Goal: Information Seeking & Learning: Learn about a topic

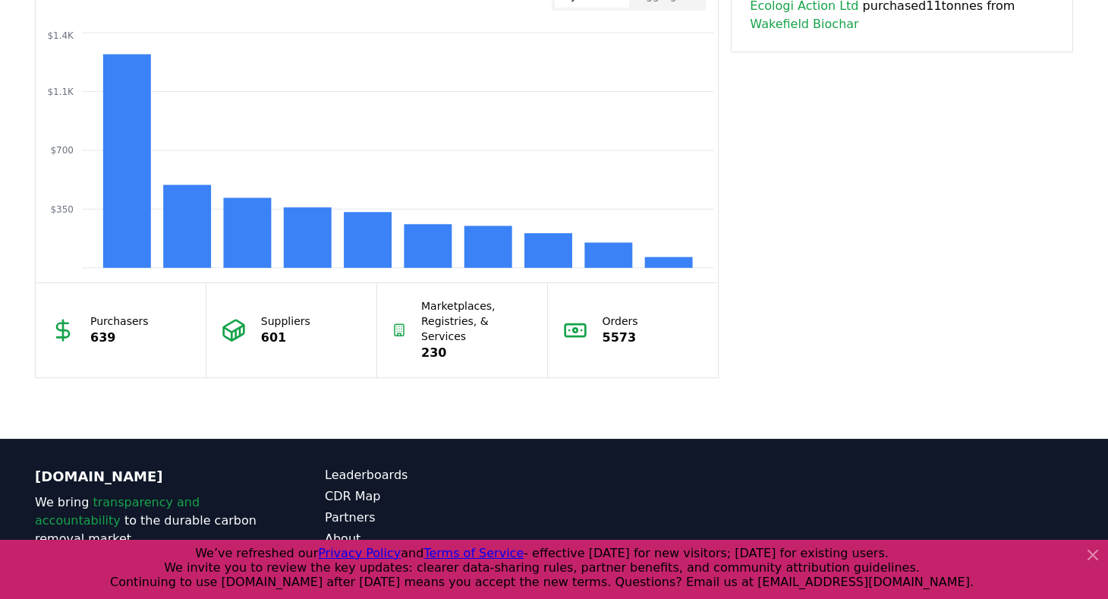
scroll to position [1371, 0]
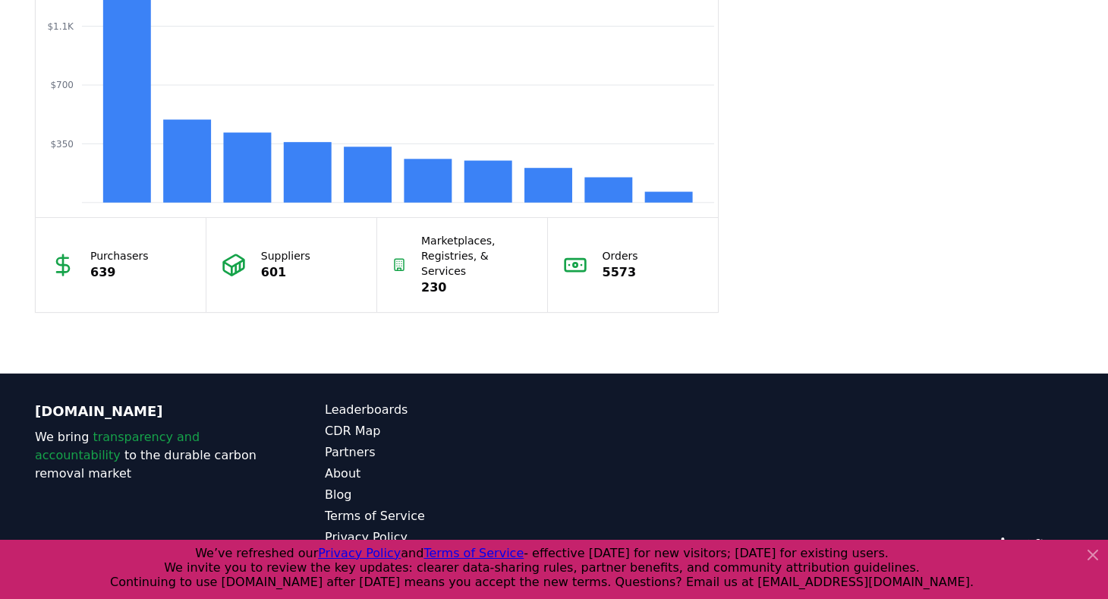
click at [1094, 554] on icon at bounding box center [1093, 555] width 18 height 18
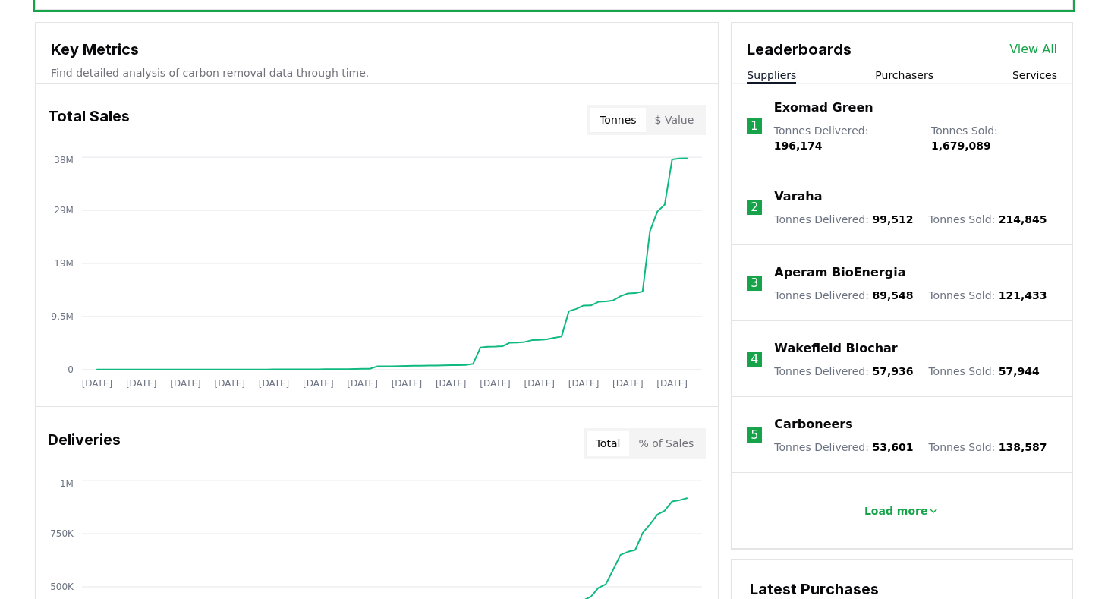
scroll to position [364, 0]
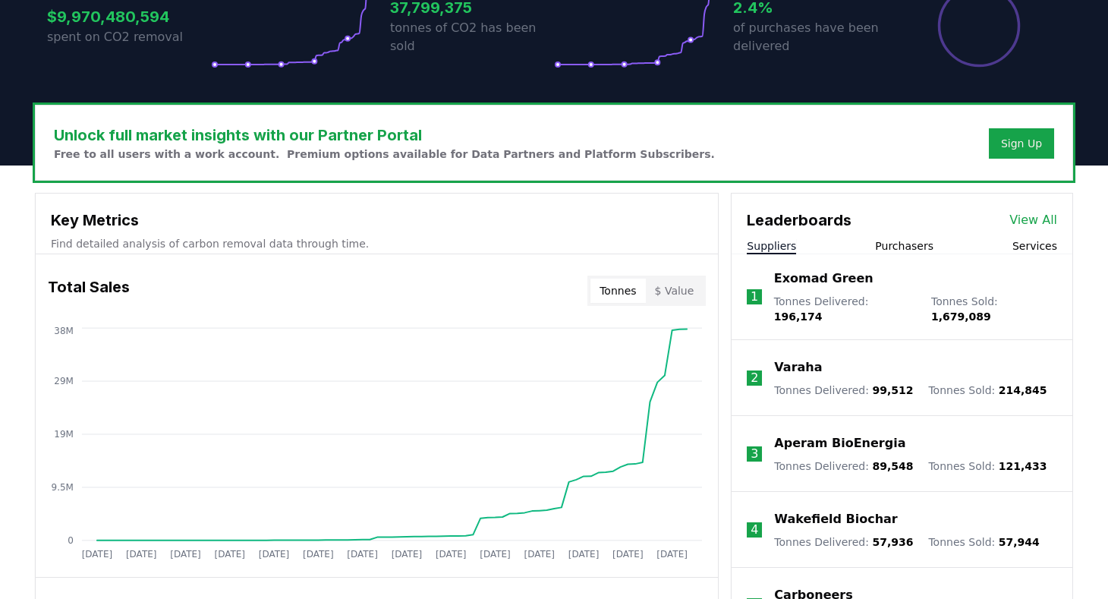
click at [897, 243] on button "Purchasers" at bounding box center [904, 245] width 58 height 15
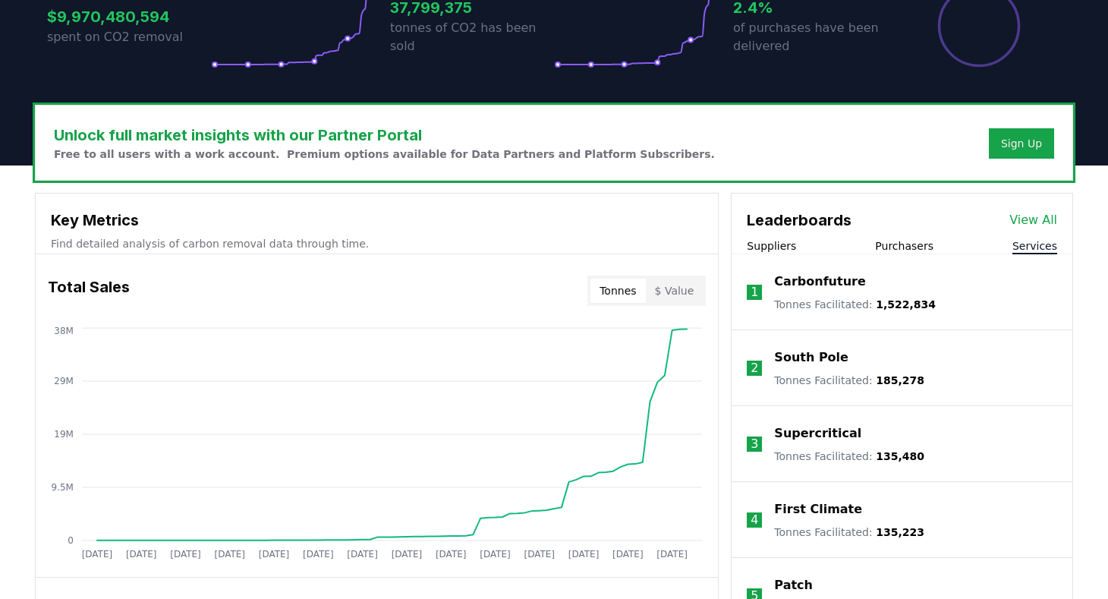
click at [1036, 252] on button "Services" at bounding box center [1034, 245] width 45 height 15
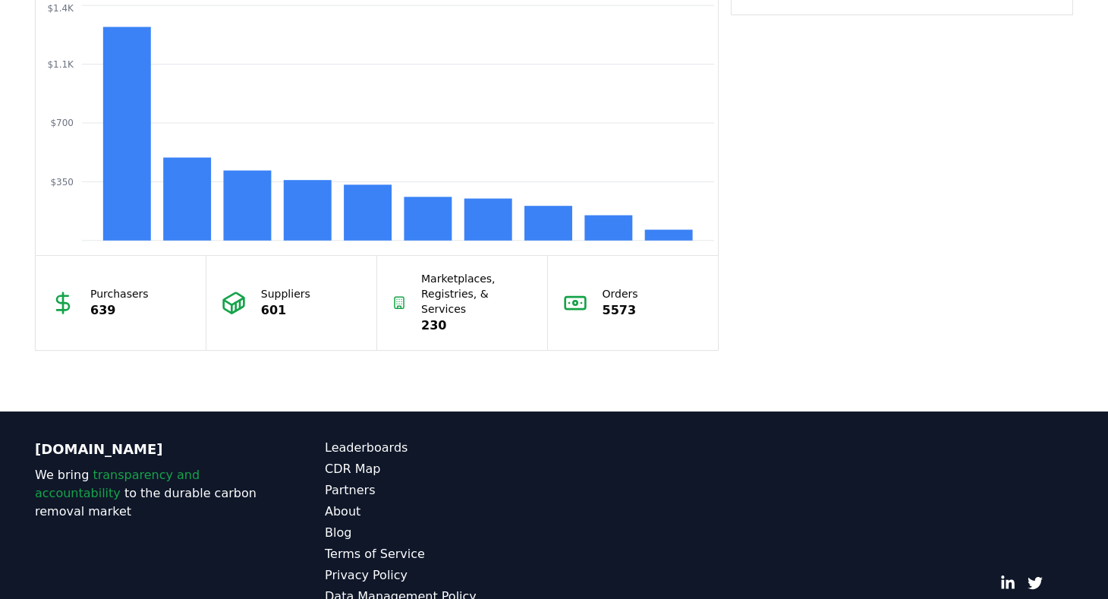
scroll to position [1371, 0]
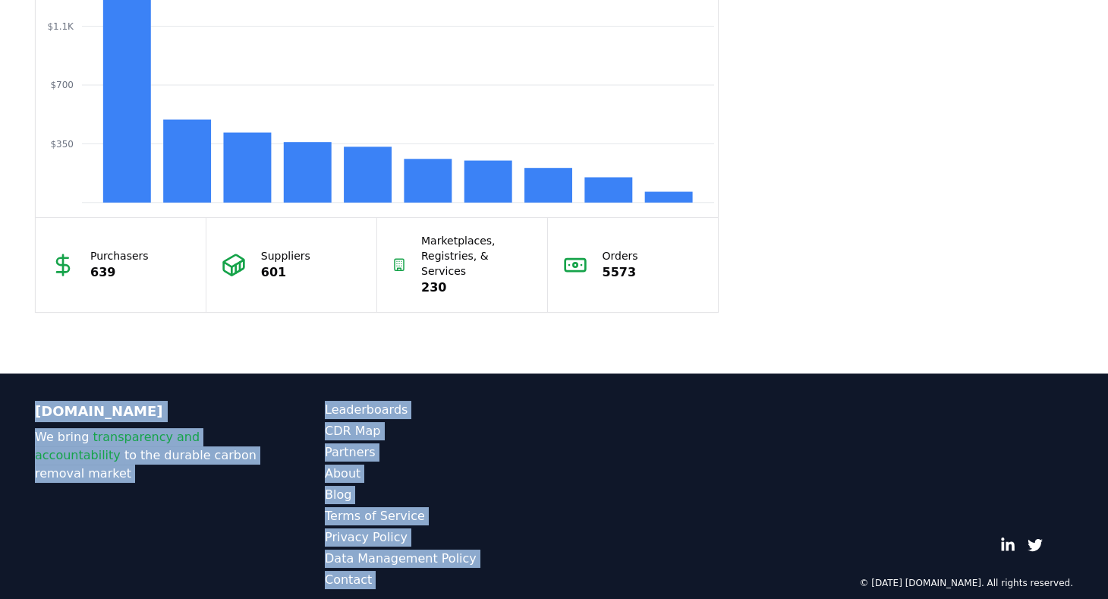
drag, startPoint x: 1106, startPoint y: 483, endPoint x: 1115, endPoint y: 260, distance: 224.0
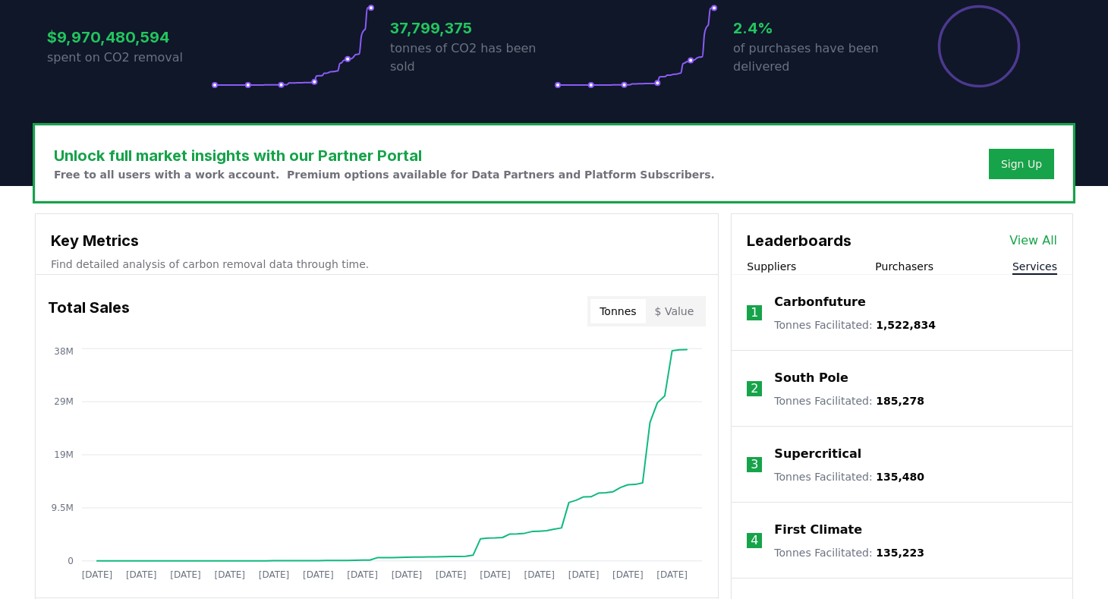
scroll to position [0, 0]
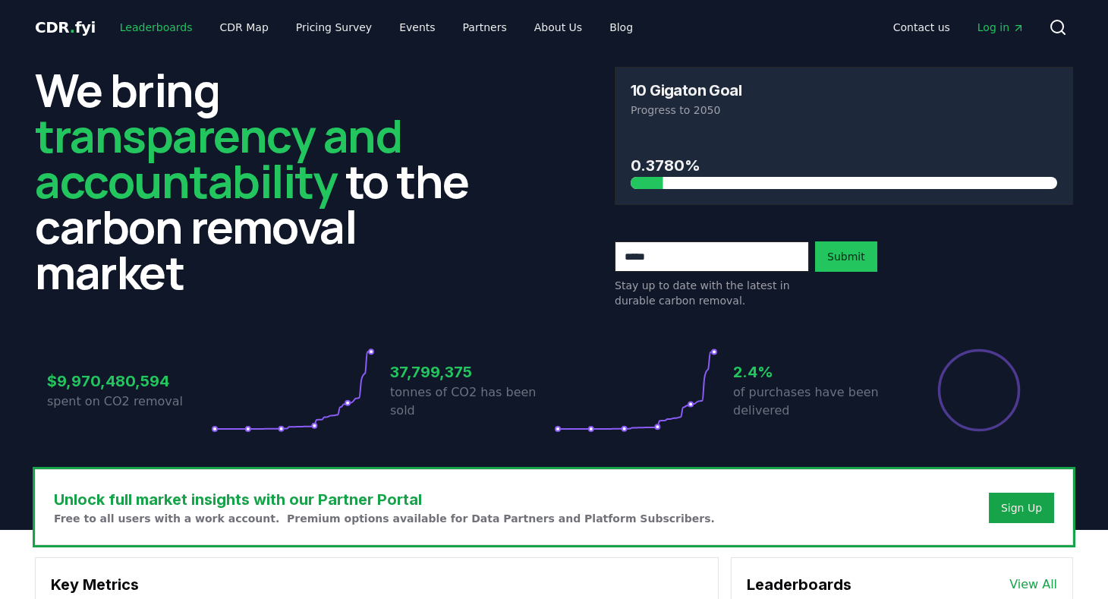
click at [162, 28] on link "Leaderboards" at bounding box center [156, 27] width 97 height 27
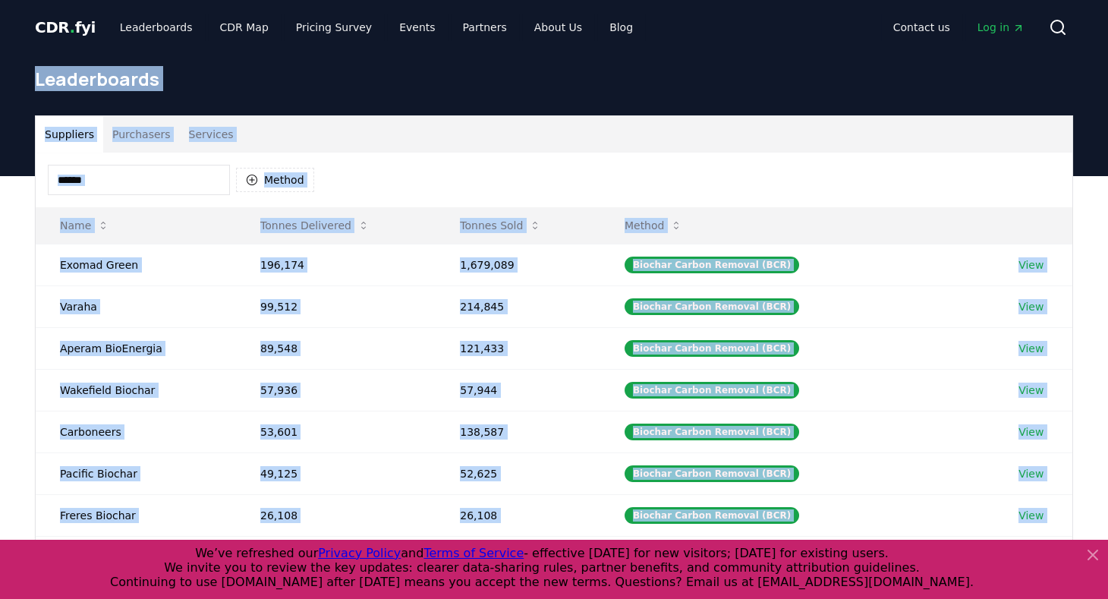
click at [361, 175] on div "Method" at bounding box center [554, 180] width 1037 height 55
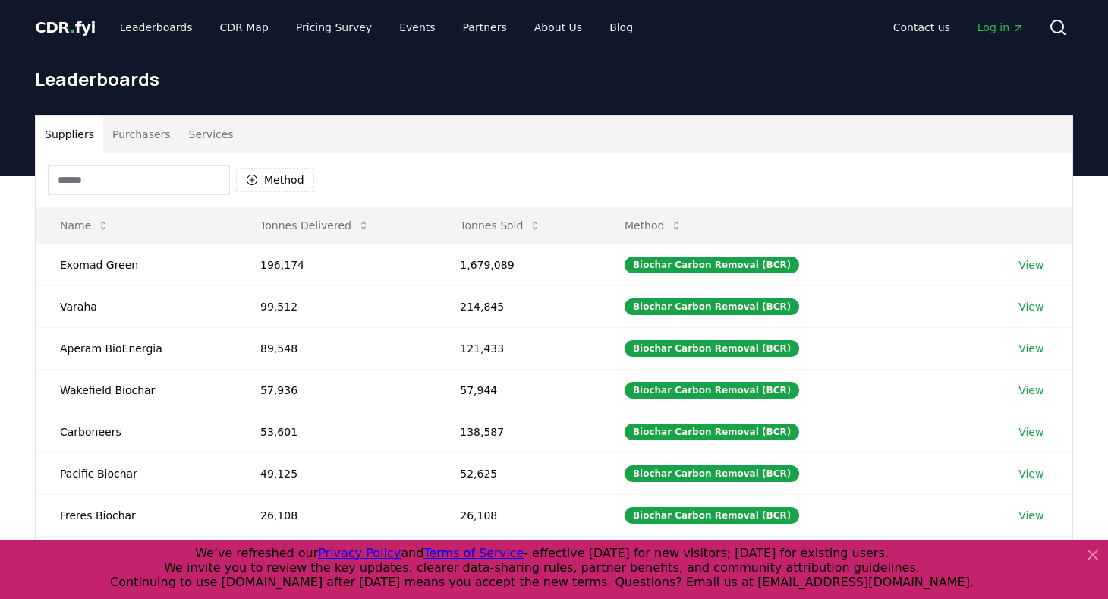
click at [1087, 553] on icon at bounding box center [1093, 555] width 18 height 18
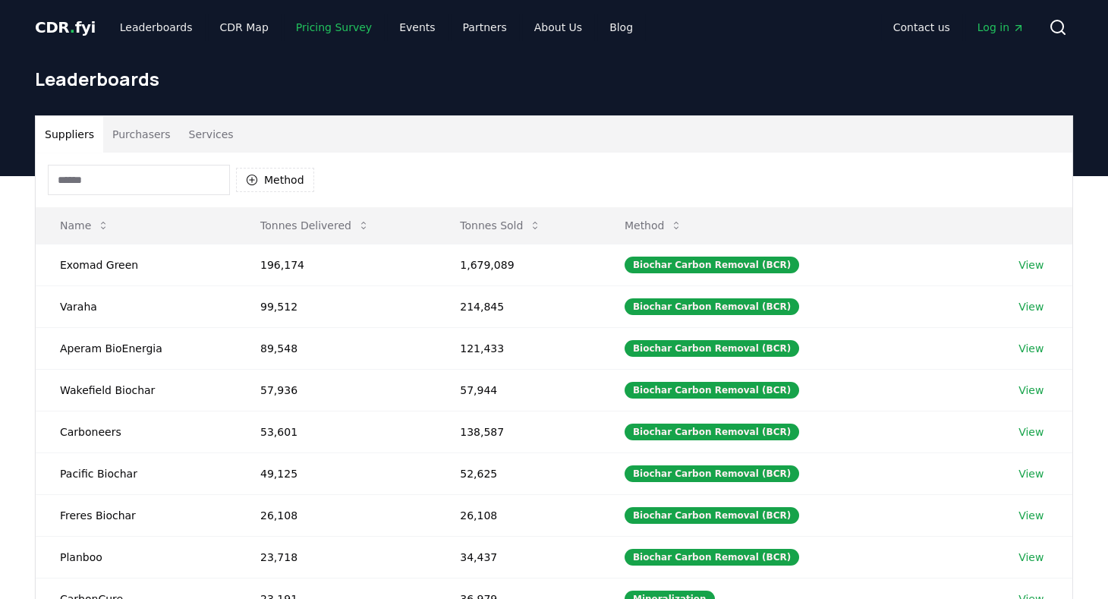
click at [338, 24] on link "Pricing Survey" at bounding box center [334, 27] width 100 height 27
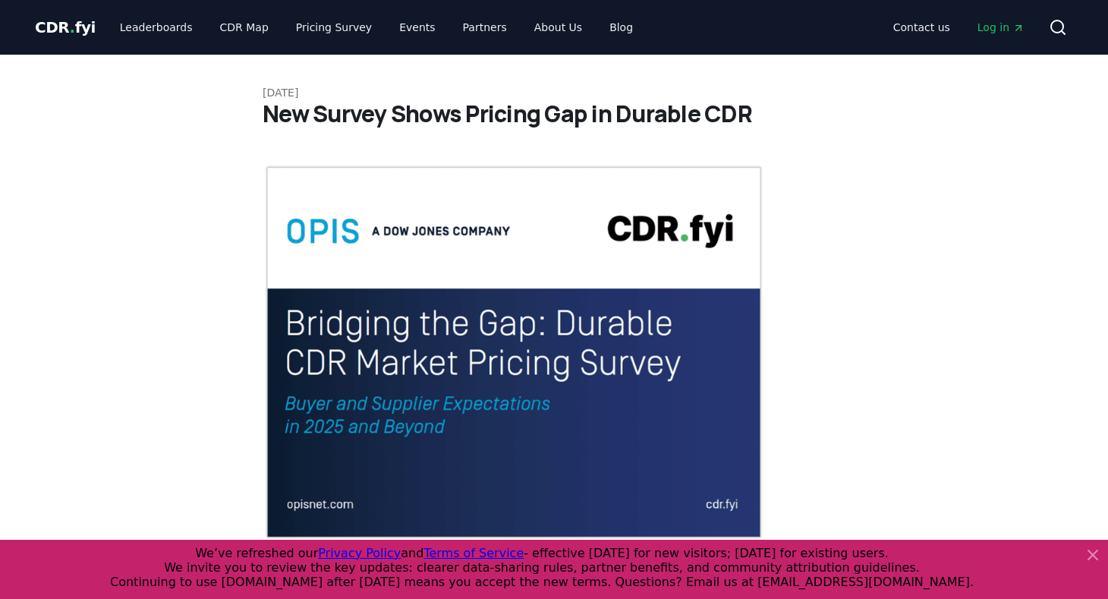
click at [1099, 557] on icon at bounding box center [1093, 555] width 18 height 18
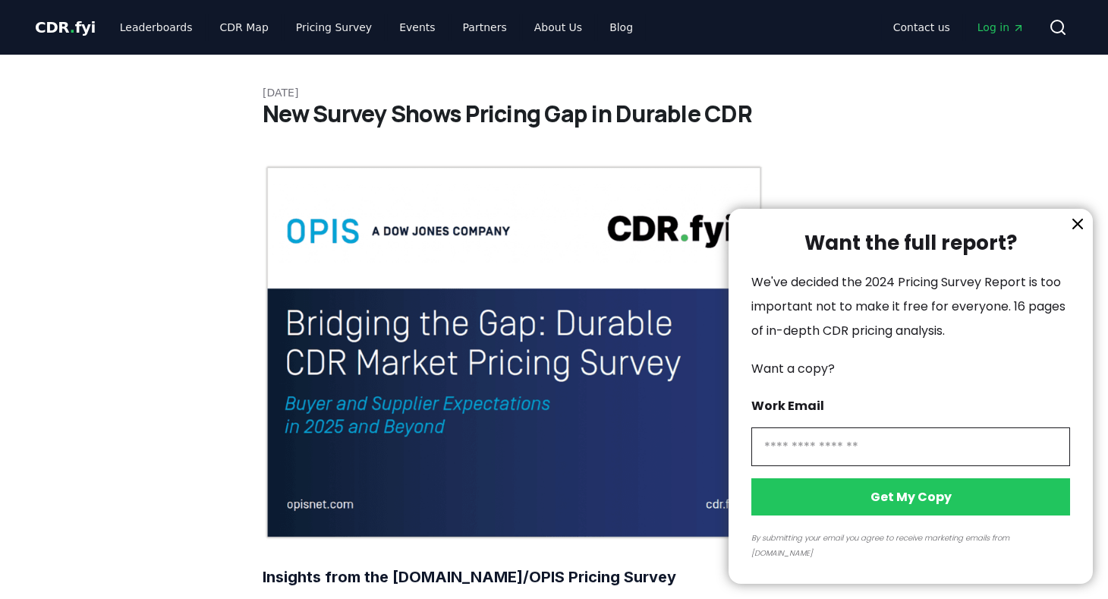
click at [1078, 233] on icon "information" at bounding box center [1077, 224] width 18 height 18
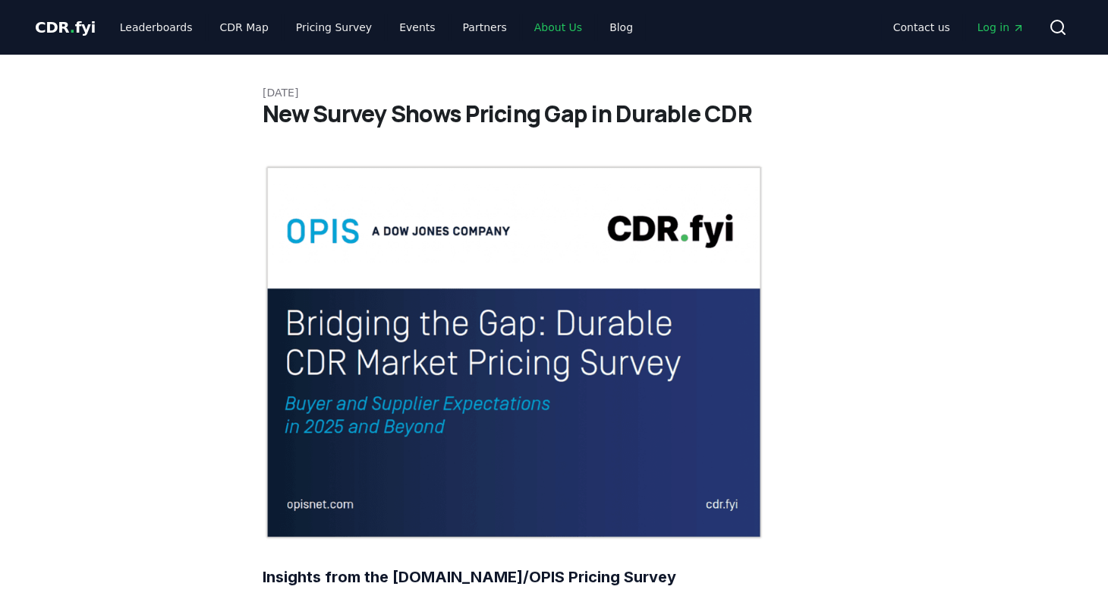
click at [536, 24] on link "About Us" at bounding box center [558, 27] width 72 height 27
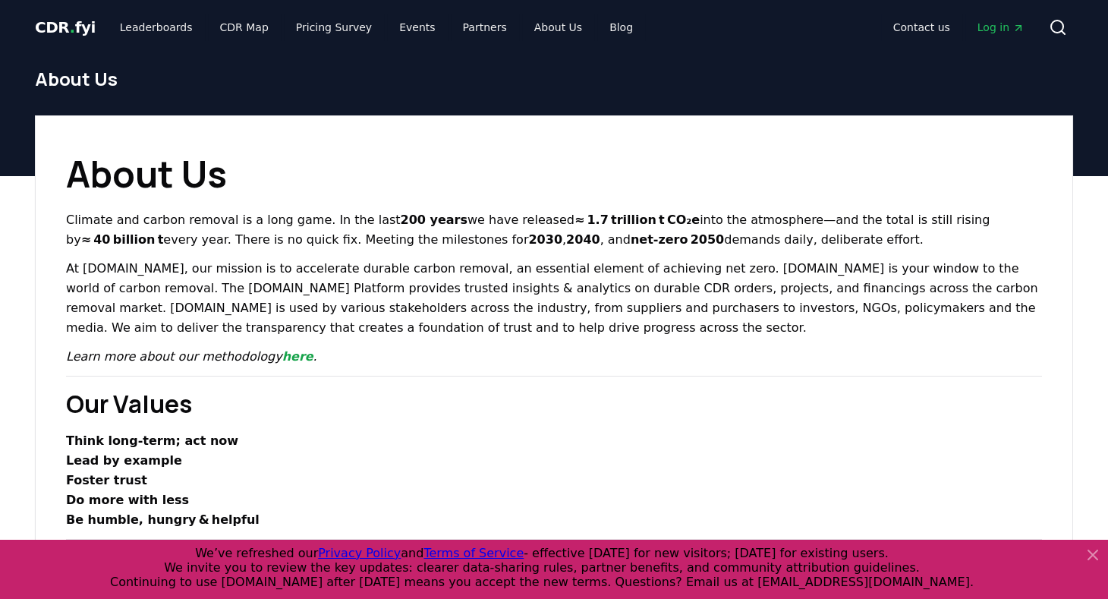
click at [1091, 554] on icon at bounding box center [1092, 554] width 9 height 9
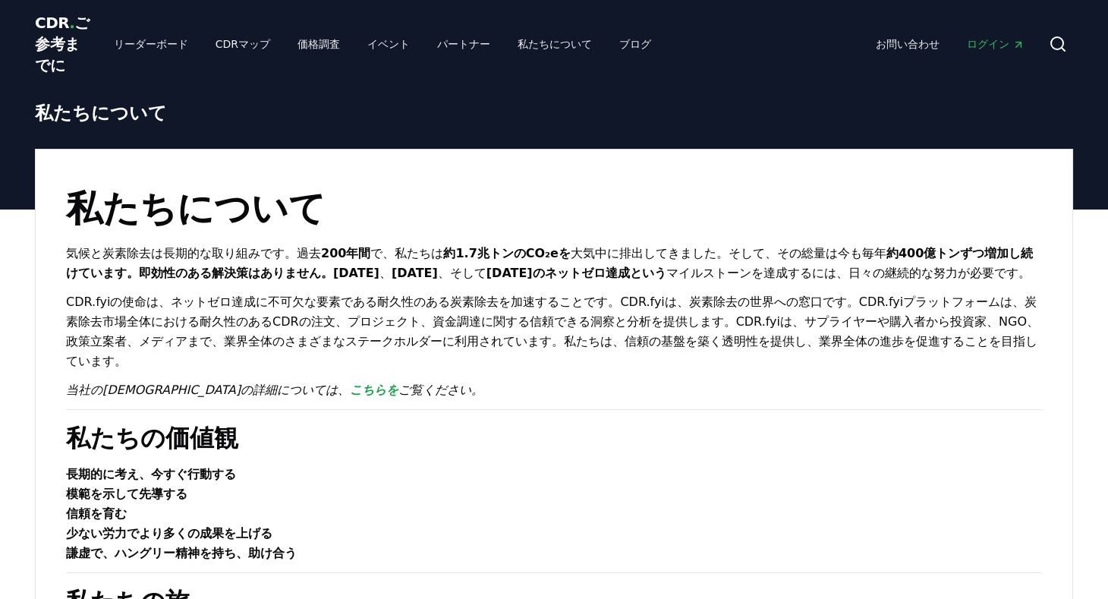
click at [628, 323] on font "CDR.fyiの使命は、ネットゼロ達成に不可欠な要素である耐久性のある炭素除去を加速することです。CDR.fyiは、炭素除去の世界への窓口です。CDR.fyi…" at bounding box center [552, 331] width 973 height 74
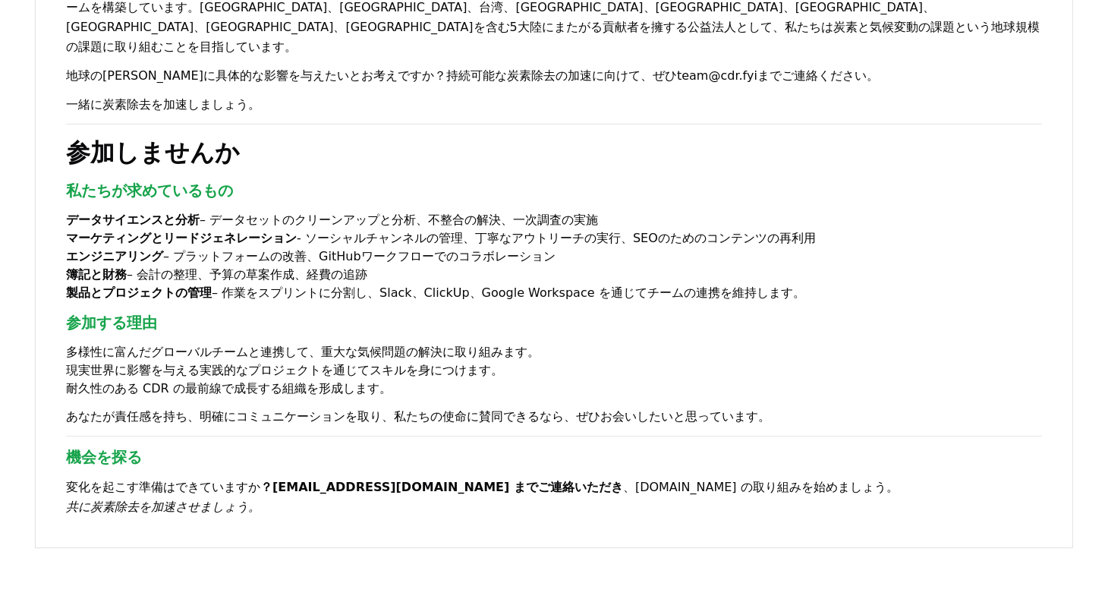
scroll to position [1251, 0]
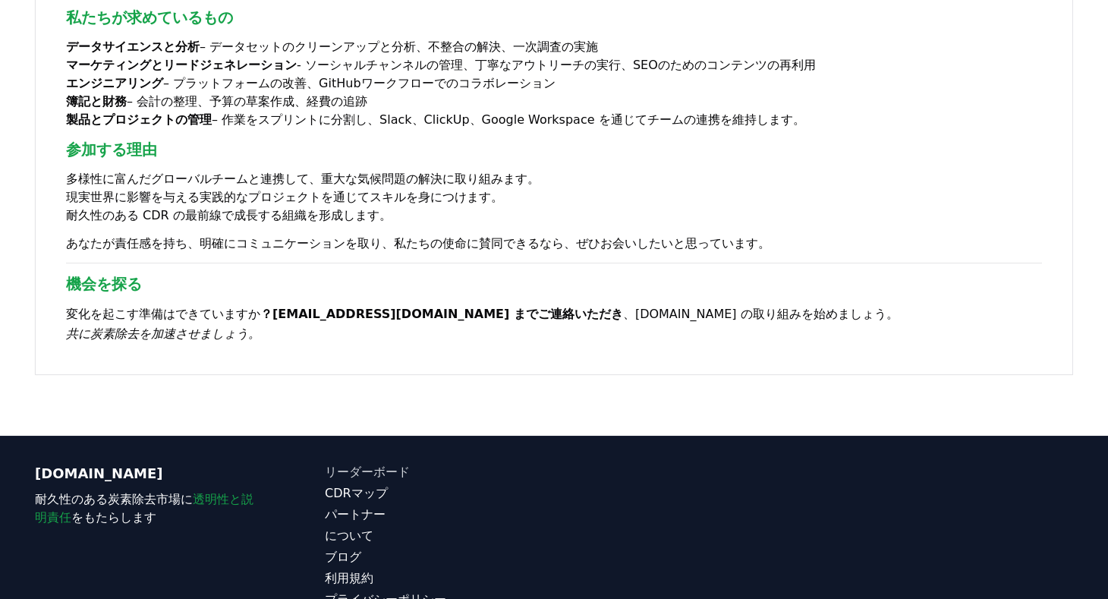
click at [361, 464] on font "リーダーボード" at bounding box center [367, 471] width 85 height 14
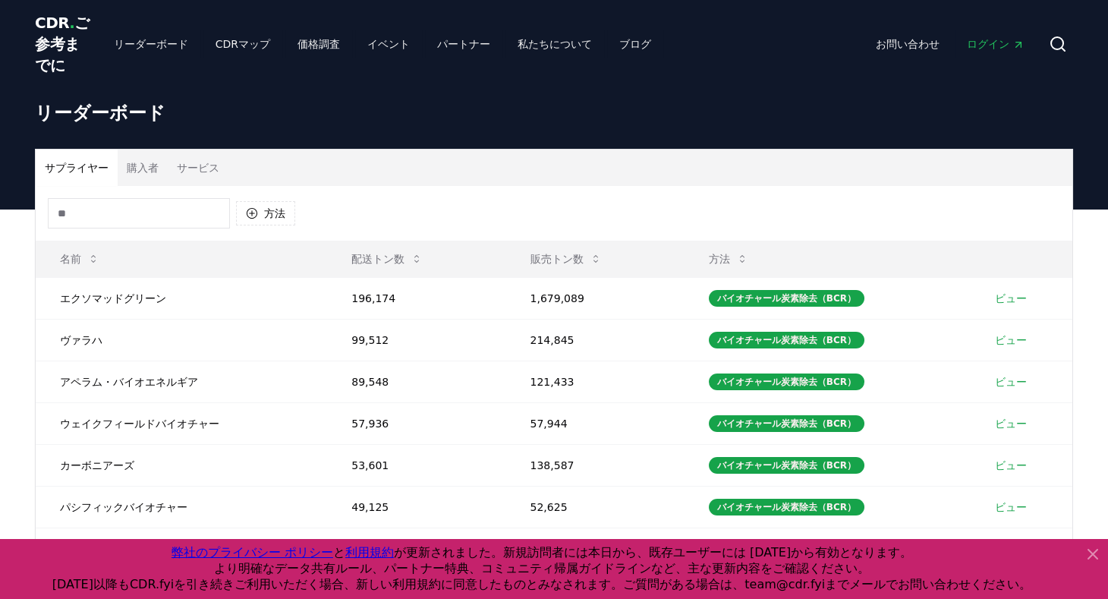
click at [1095, 558] on icon at bounding box center [1093, 554] width 18 height 18
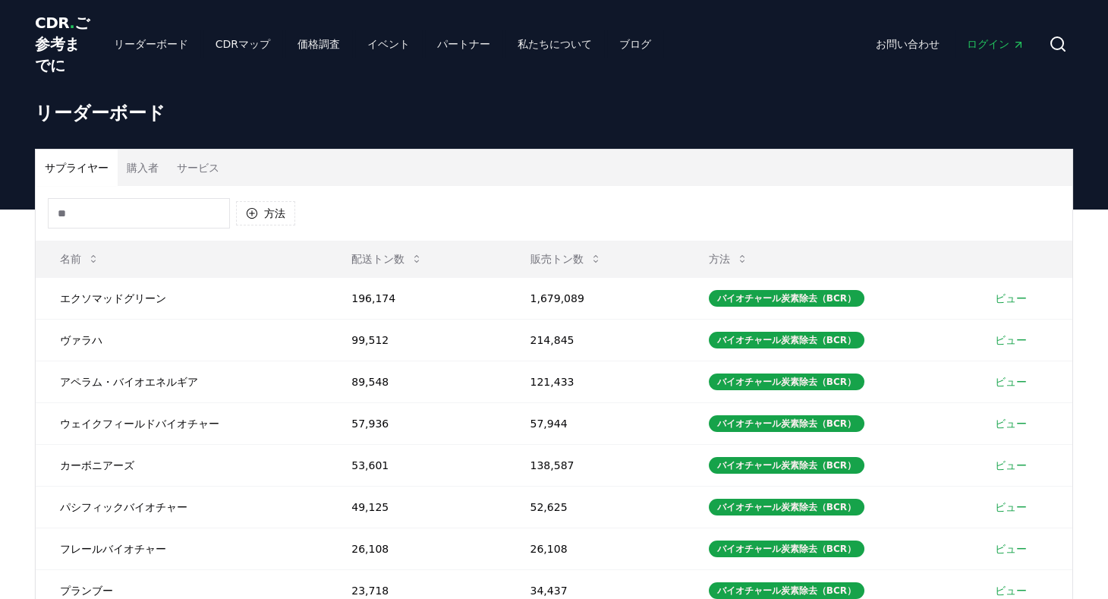
click at [127, 174] on font "購入者" at bounding box center [143, 168] width 32 height 12
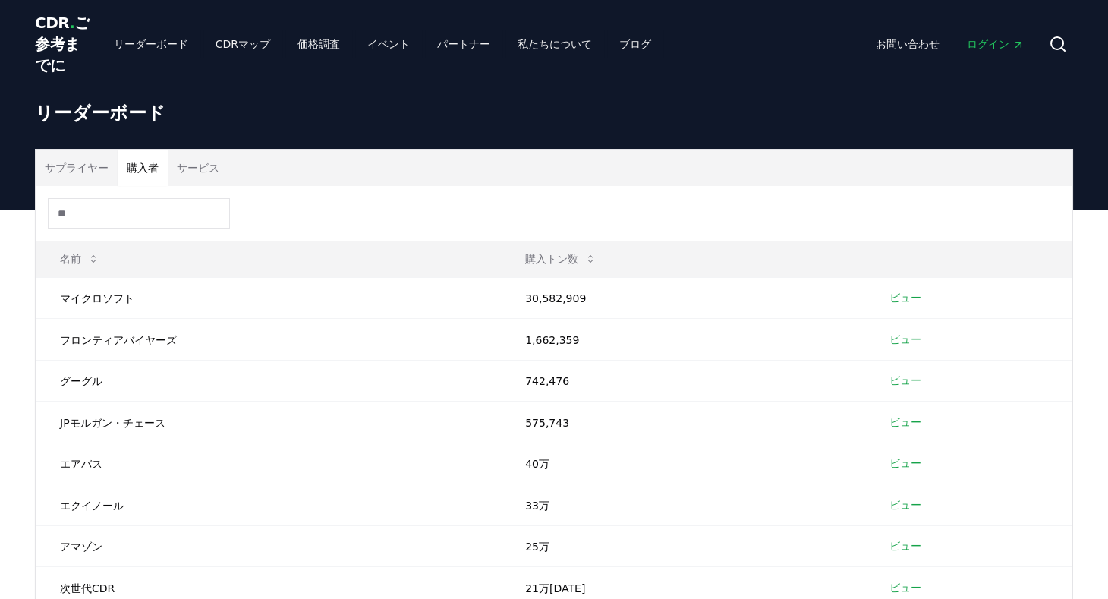
click at [177, 174] on font "サービス" at bounding box center [198, 168] width 42 height 12
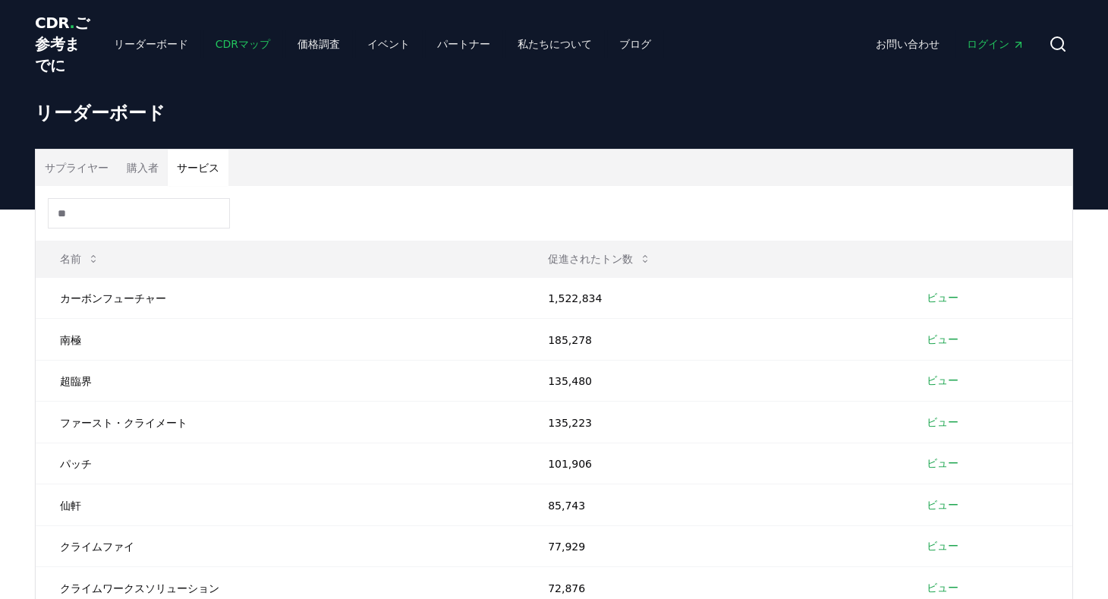
click at [216, 50] on font "CDRマップ" at bounding box center [243, 44] width 55 height 12
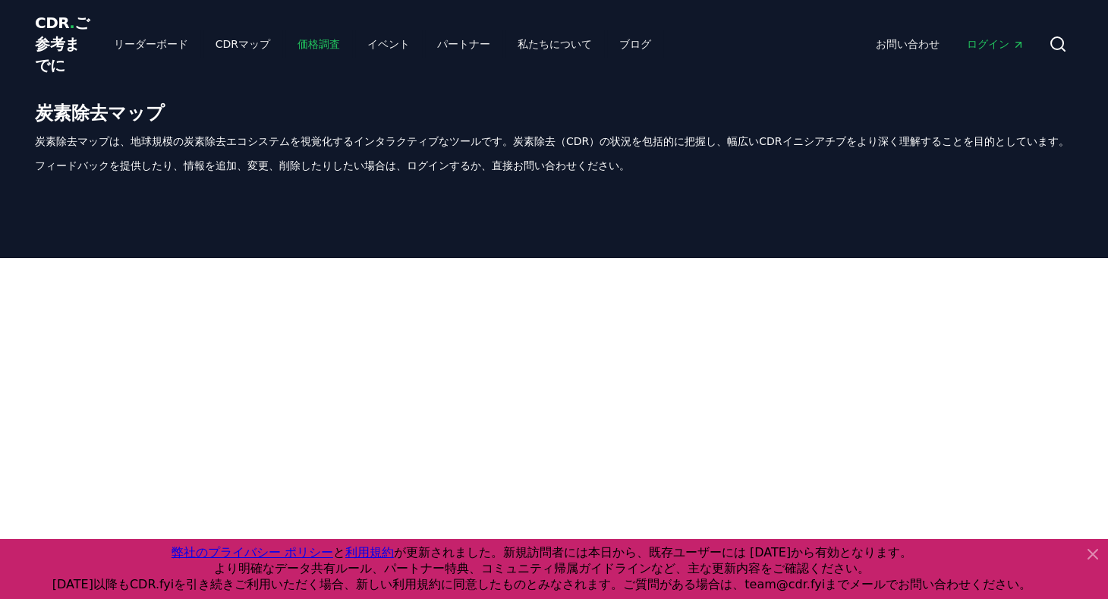
click at [297, 50] on font "価格調査" at bounding box center [318, 44] width 42 height 12
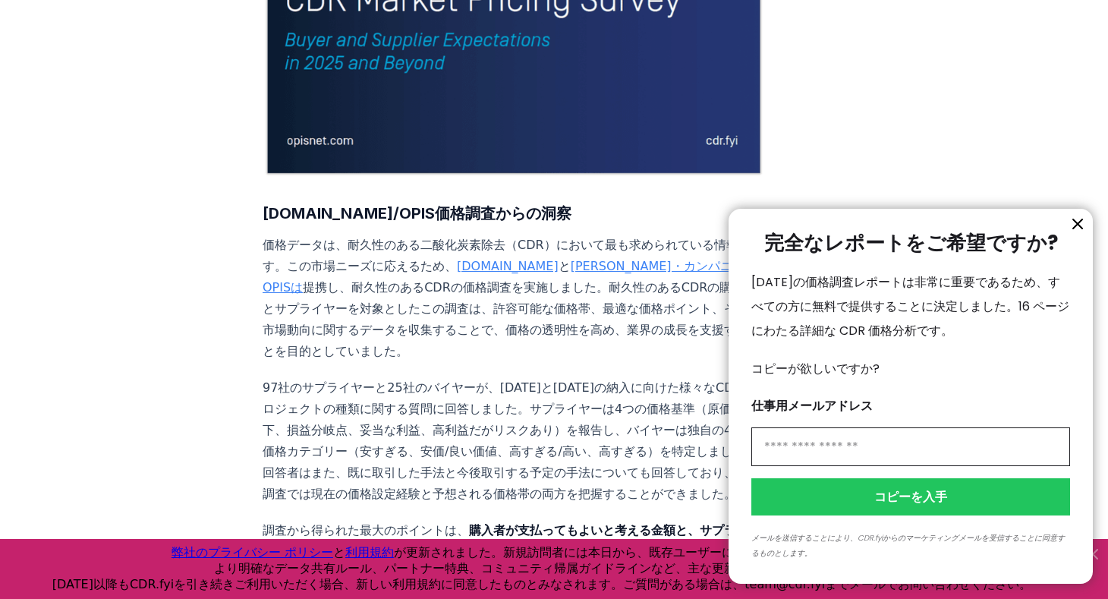
scroll to position [401, 0]
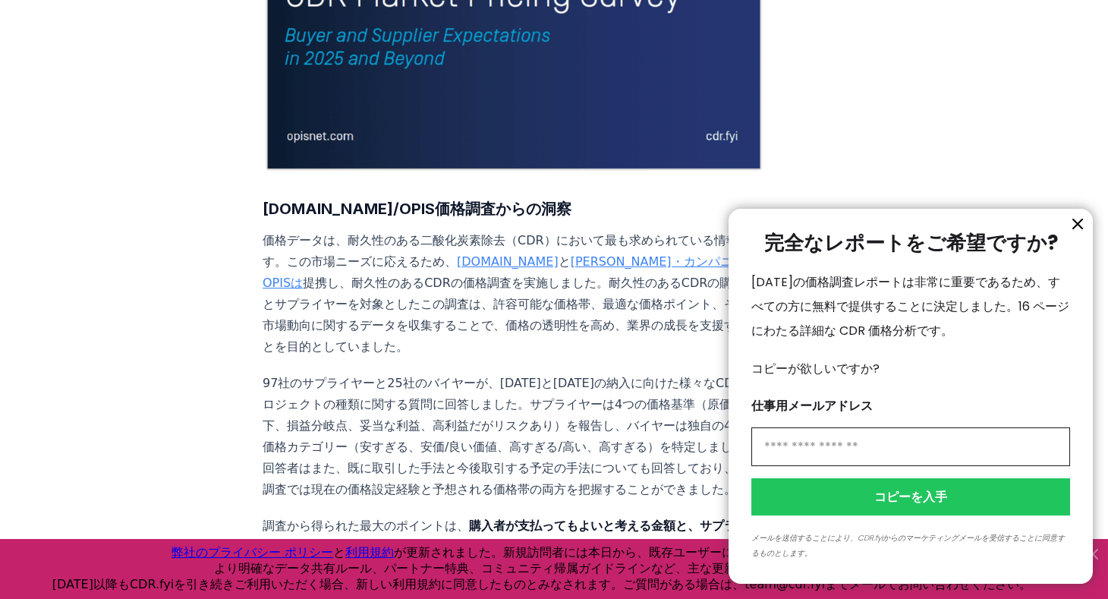
click at [1075, 227] on icon "情報" at bounding box center [1077, 223] width 9 height 9
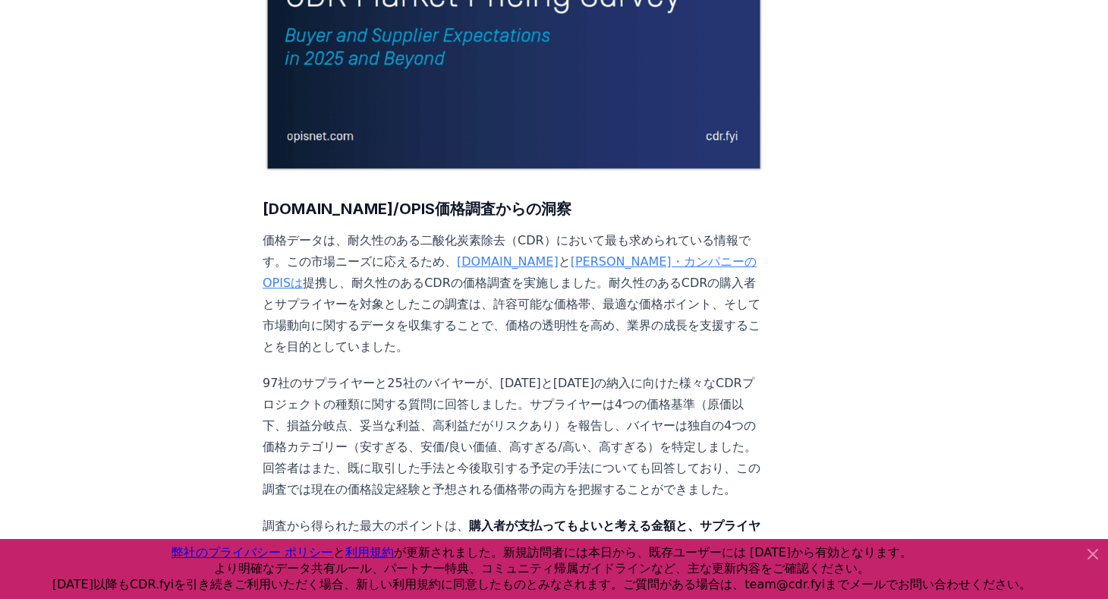
click at [1096, 555] on icon at bounding box center [1093, 554] width 18 height 18
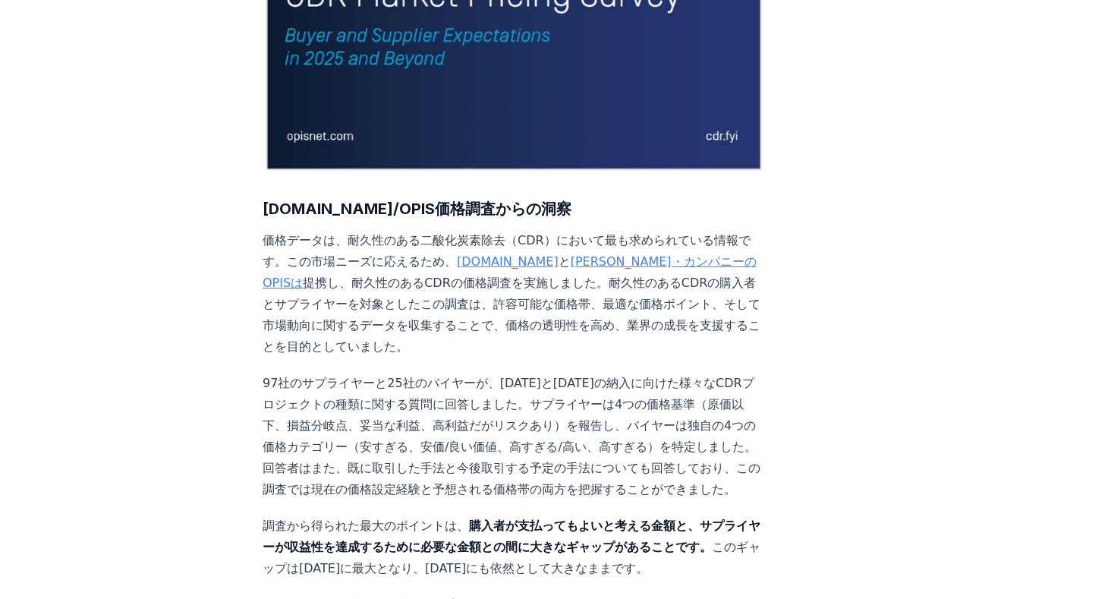
click at [618, 466] on font "97社のサプライヤーと25社のバイヤーが、[DATE]と[DATE]の納入に向けた様々なCDRプロジェクトの種類に関する質問に回答しました。サプライヤーは4つ…" at bounding box center [512, 436] width 498 height 121
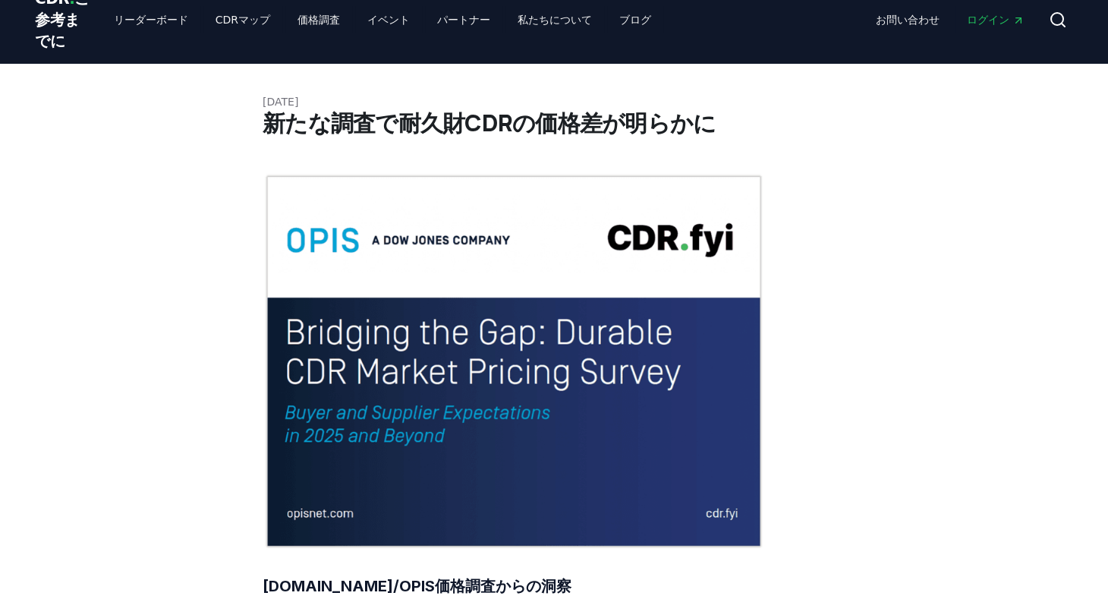
scroll to position [0, 0]
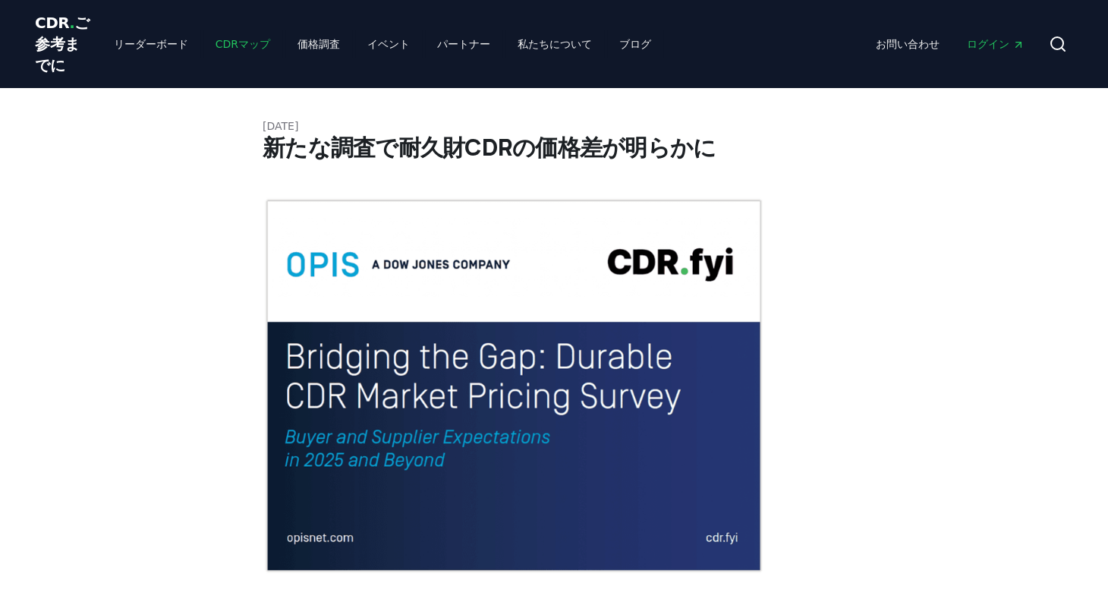
click at [216, 50] on font "CDRマップ" at bounding box center [243, 44] width 55 height 12
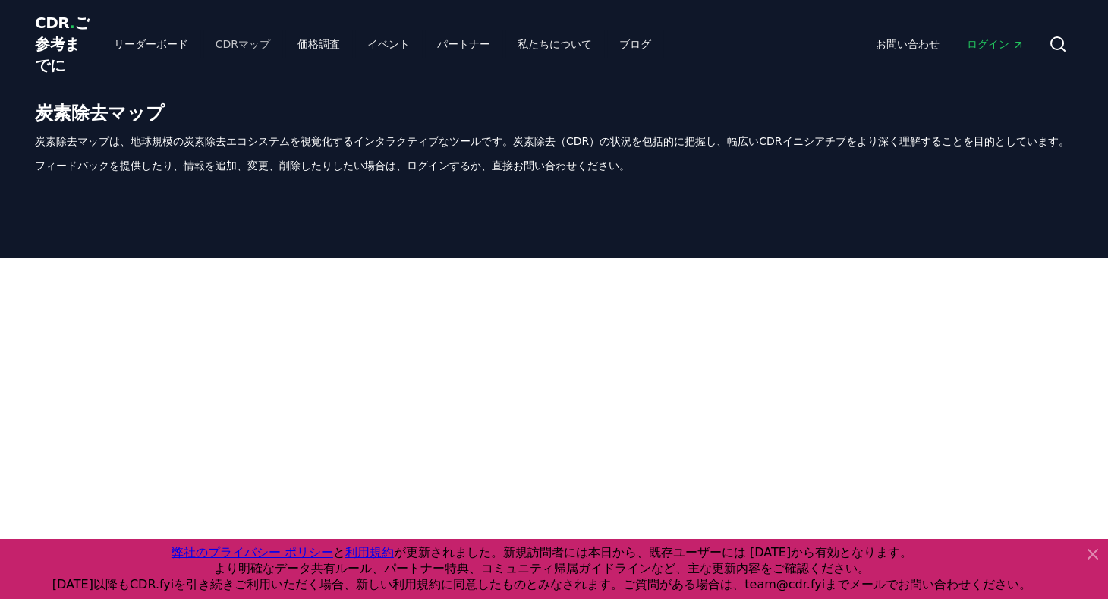
scroll to position [522, 0]
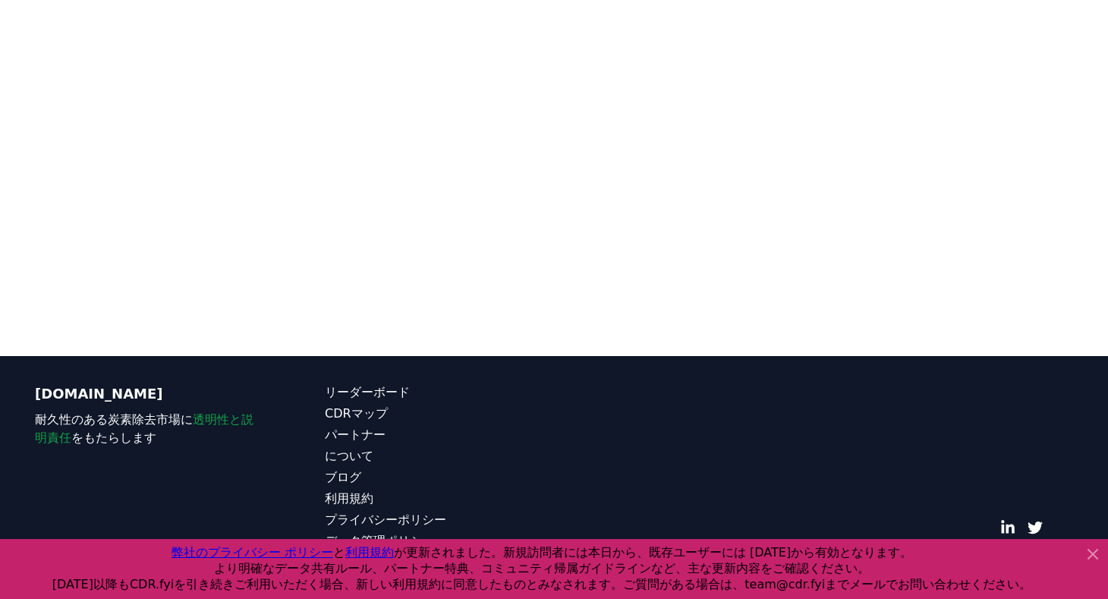
click at [1088, 552] on icon at bounding box center [1093, 554] width 18 height 18
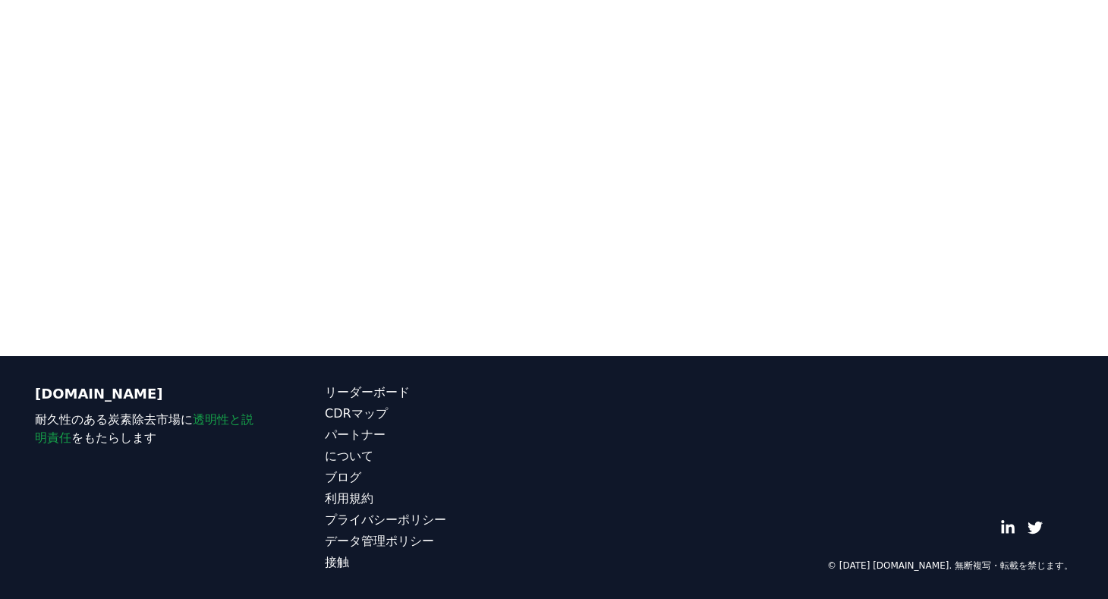
scroll to position [0, 0]
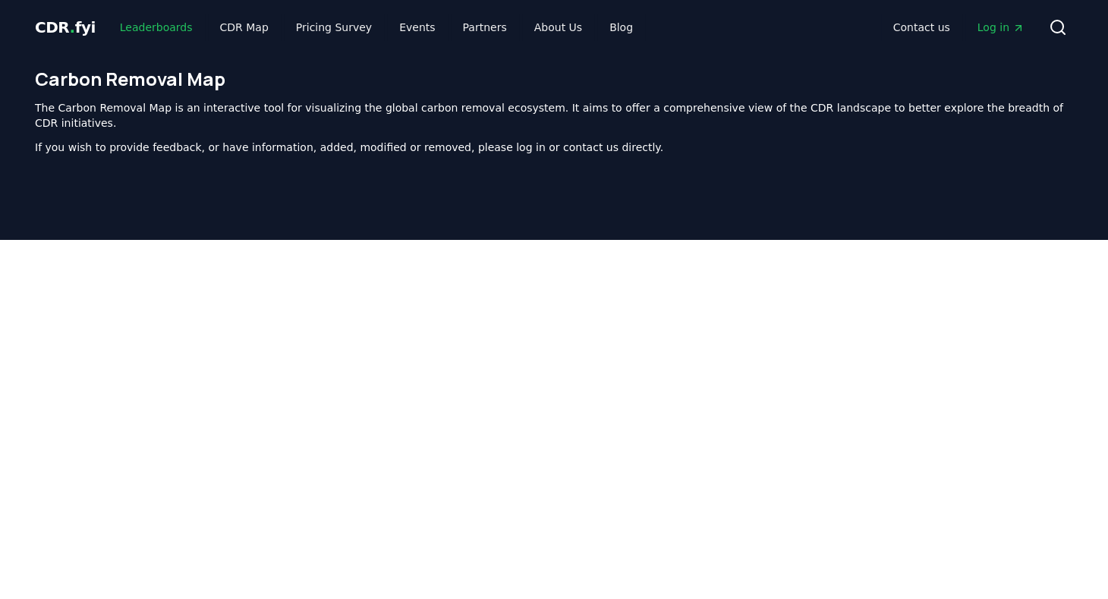
click at [146, 29] on link "Leaderboards" at bounding box center [156, 27] width 97 height 27
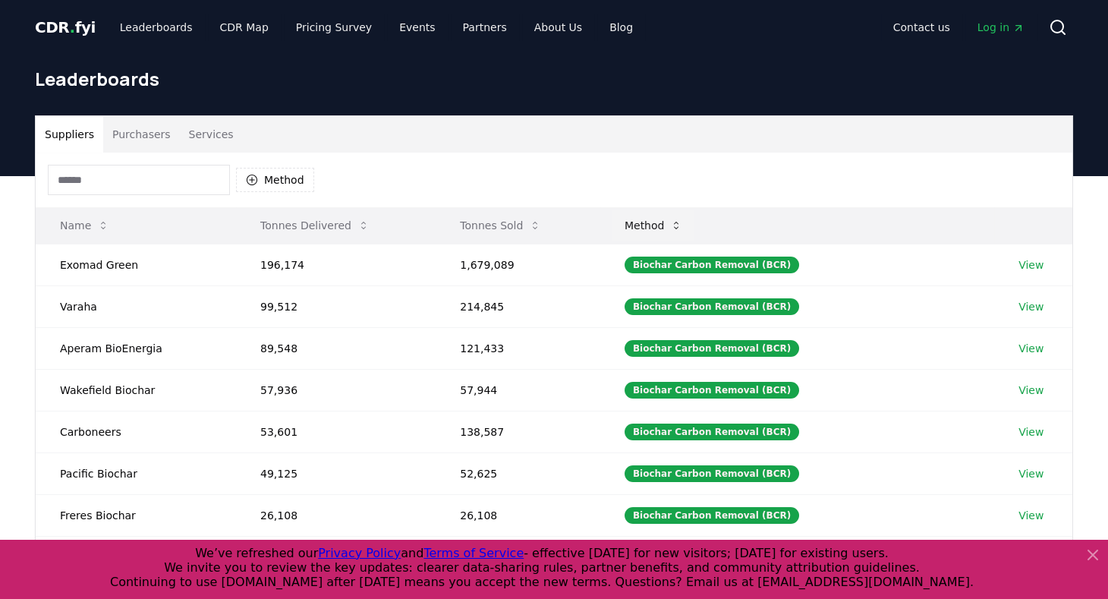
click at [673, 228] on button "Method" at bounding box center [653, 225] width 83 height 30
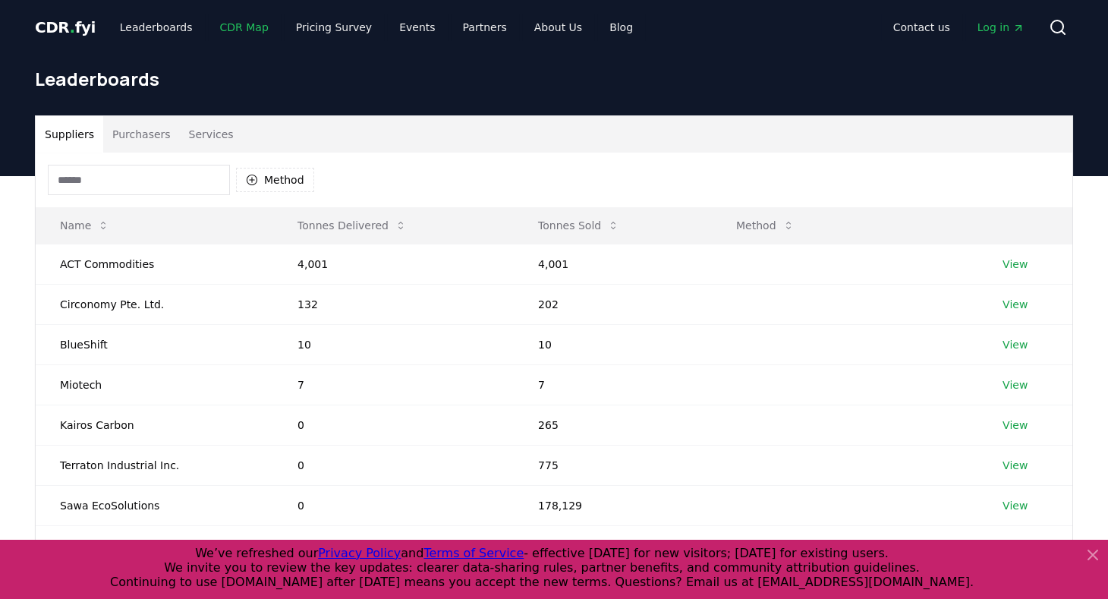
click at [224, 35] on link "CDR Map" at bounding box center [244, 27] width 73 height 27
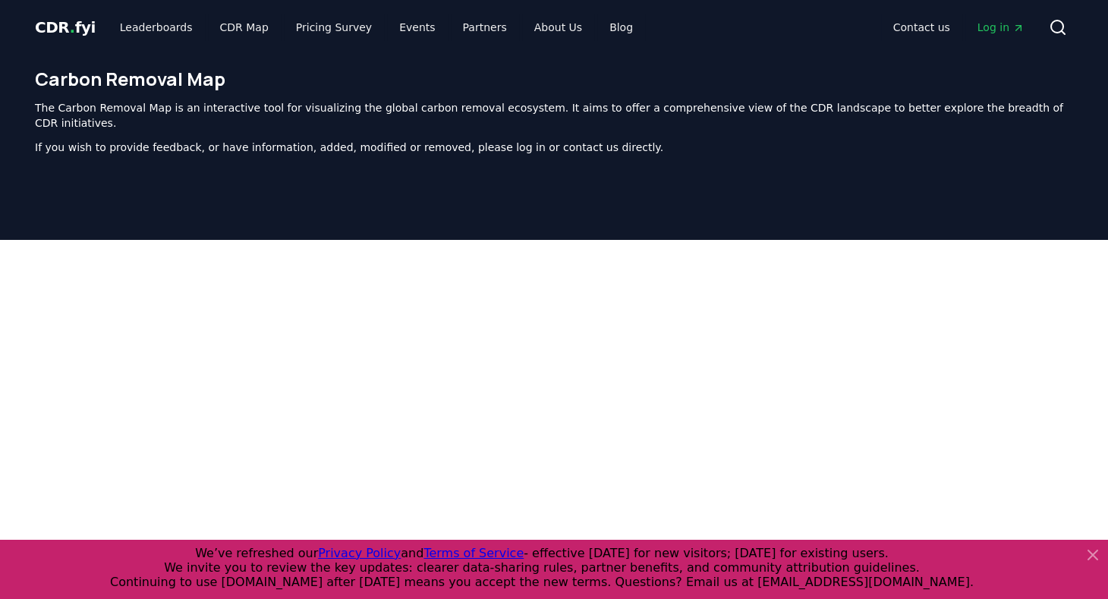
click at [1098, 554] on icon at bounding box center [1093, 555] width 18 height 18
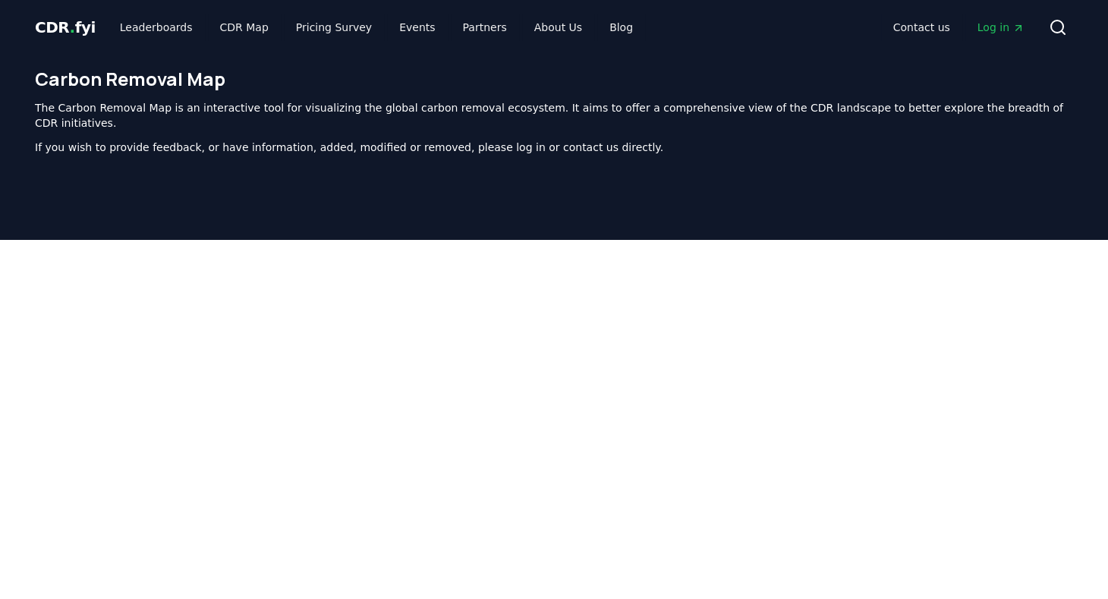
click at [1090, 186] on header "Carbon Removal Map The Carbon Removal Map is an interactive tool for visualizin…" at bounding box center [554, 147] width 1108 height 185
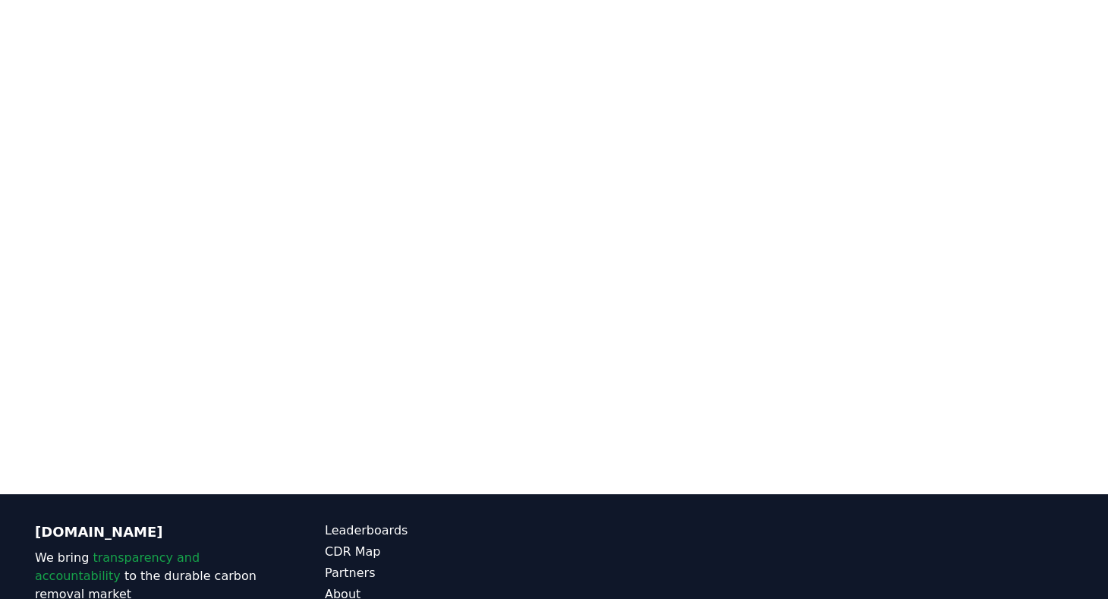
scroll to position [340, 0]
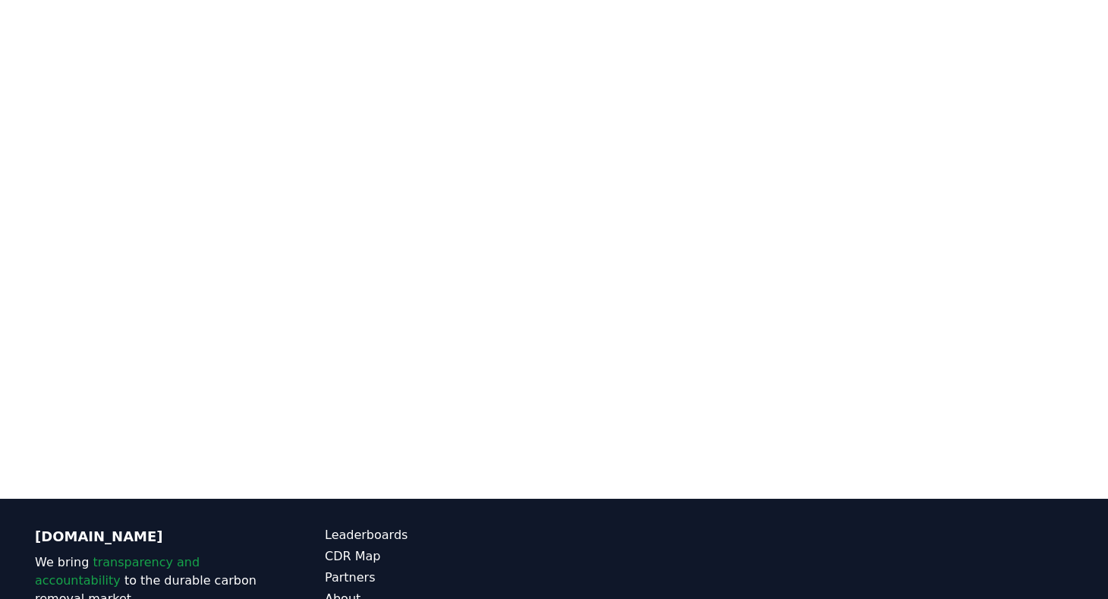
click at [434, 461] on div at bounding box center [554, 199] width 1108 height 599
click at [370, 436] on div at bounding box center [554, 199] width 1108 height 599
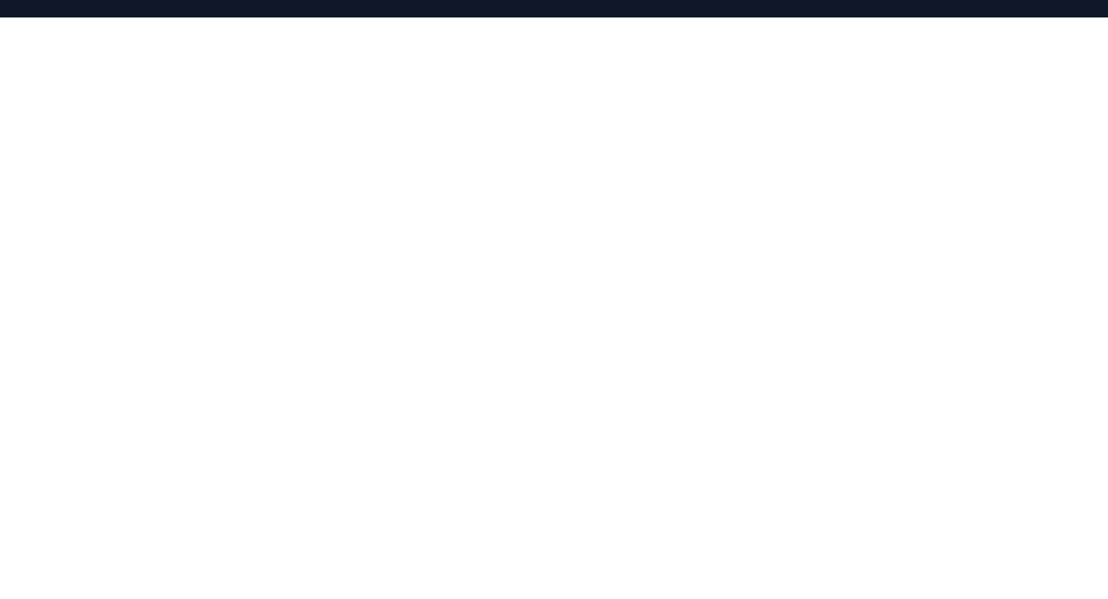
scroll to position [0, 0]
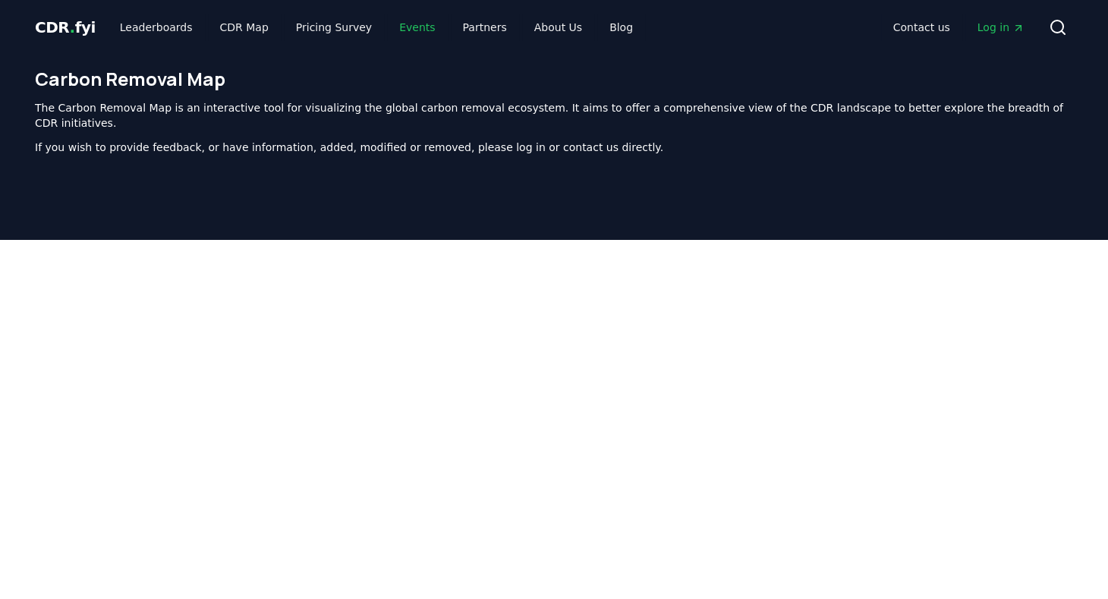
click at [387, 36] on link "Events" at bounding box center [417, 27] width 60 height 27
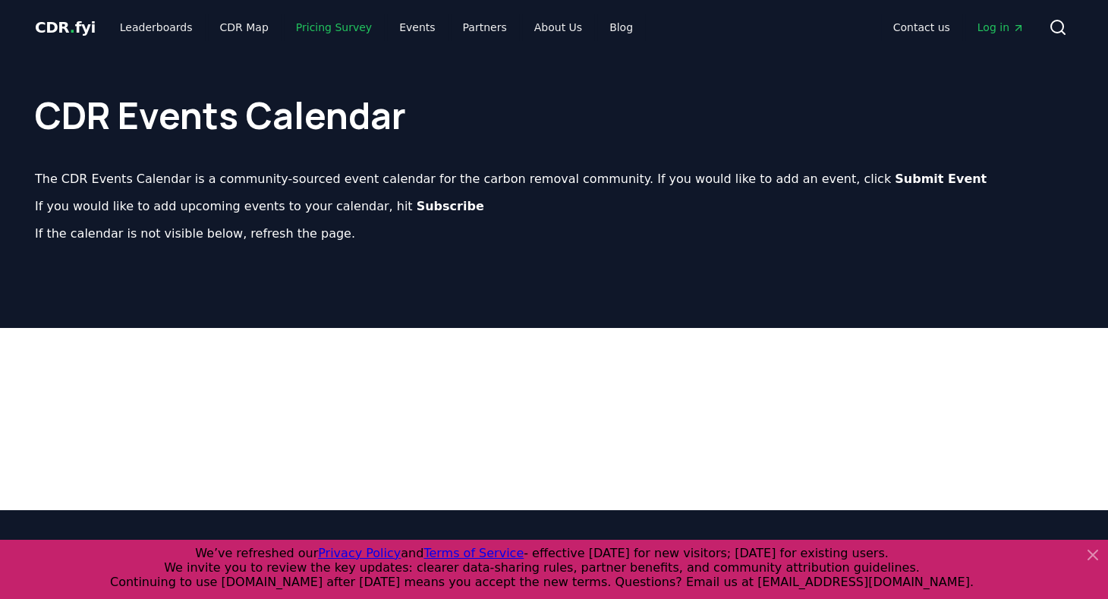
click at [327, 27] on link "Pricing Survey" at bounding box center [334, 27] width 100 height 27
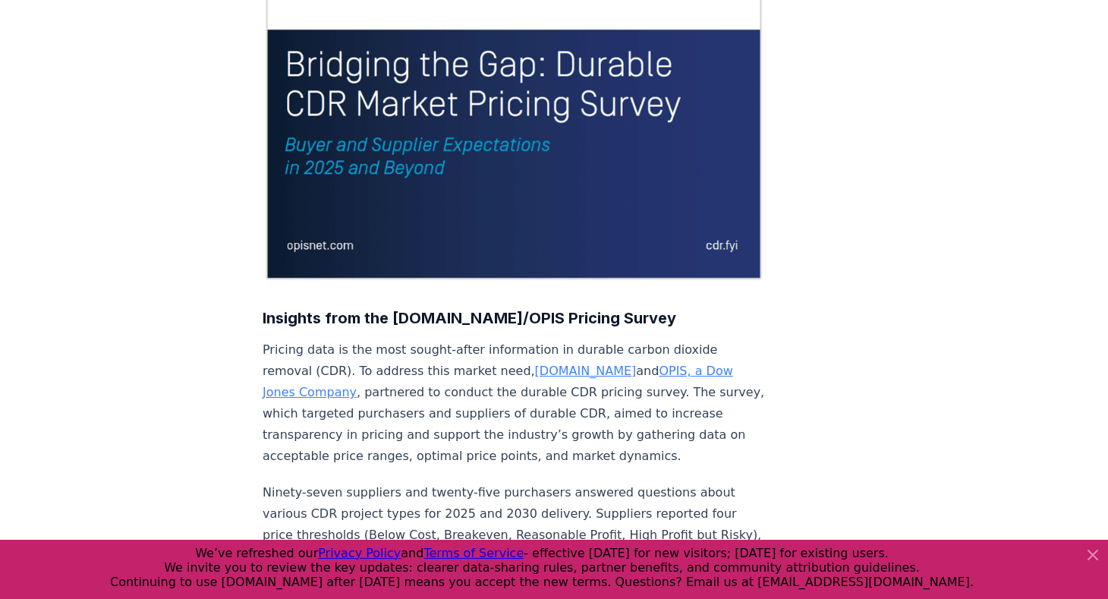
scroll to position [256, 0]
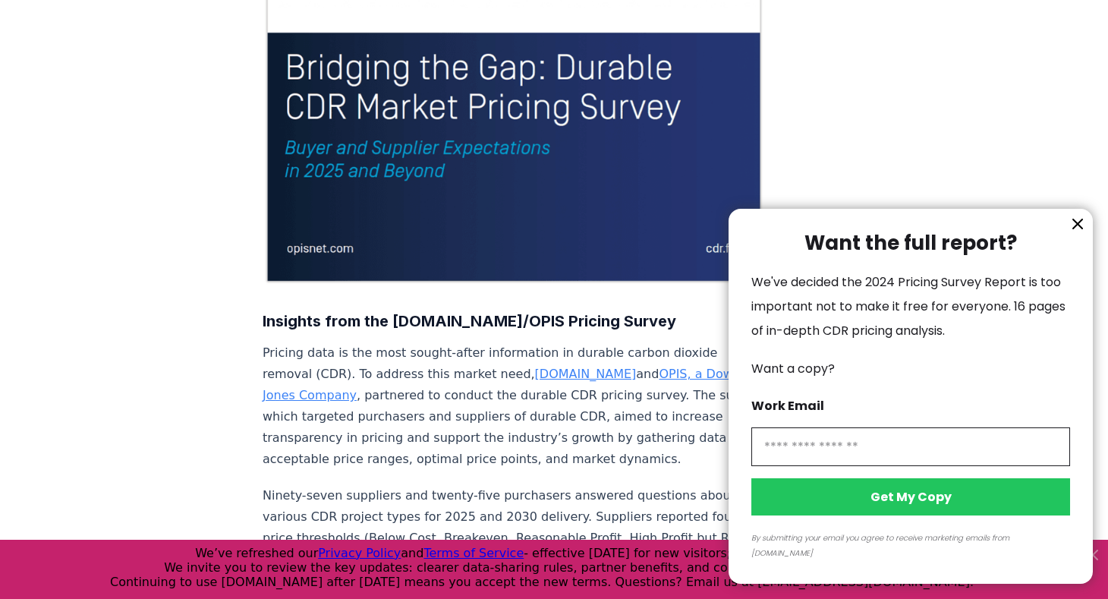
click at [1080, 228] on icon "information" at bounding box center [1077, 223] width 9 height 9
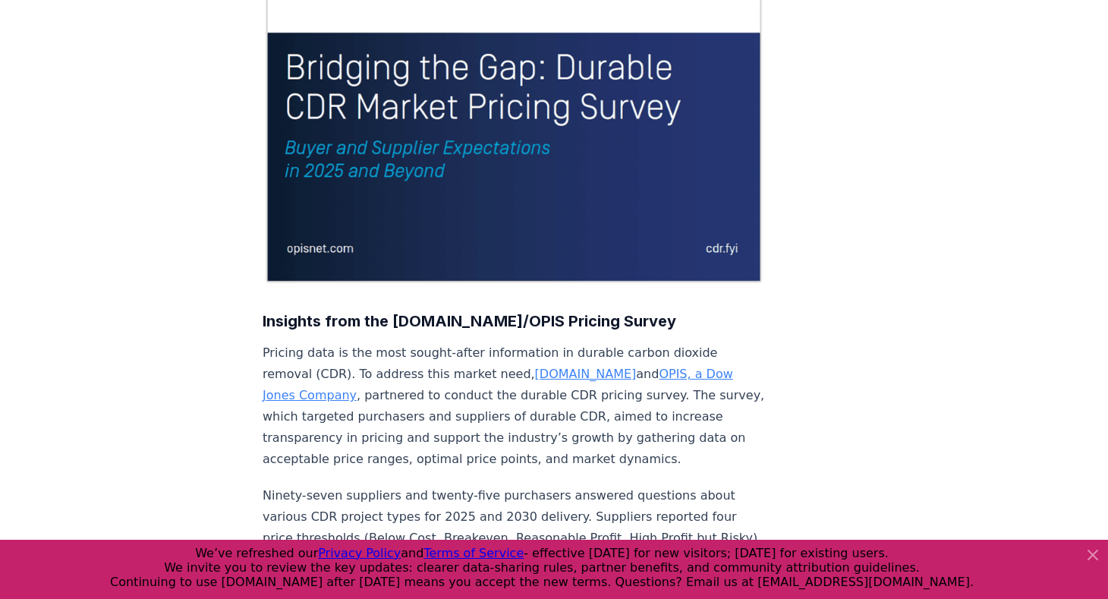
click at [1096, 558] on icon at bounding box center [1092, 554] width 9 height 9
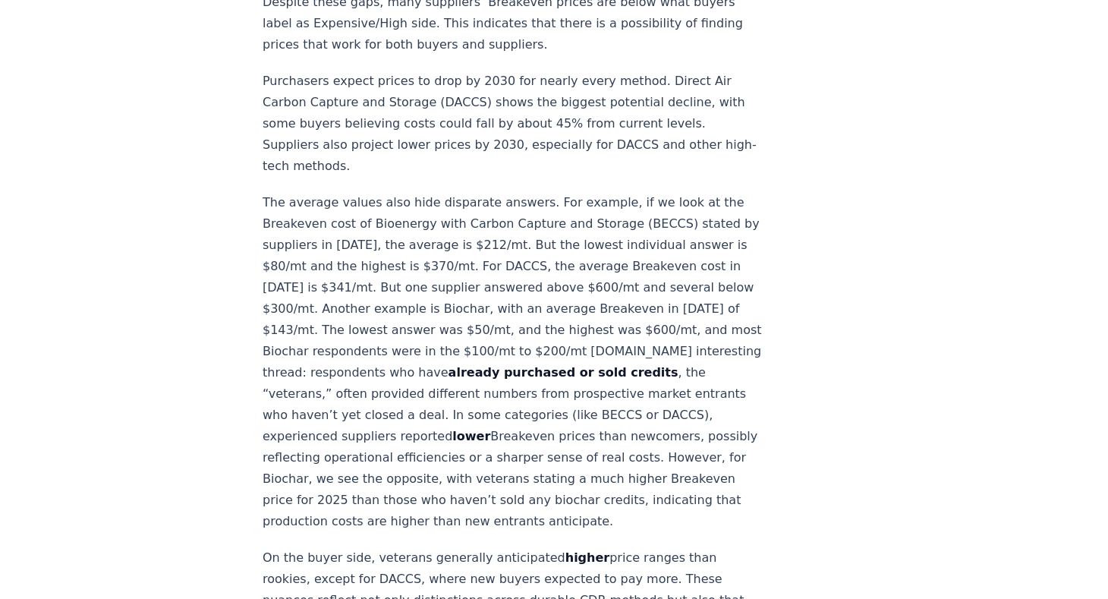
scroll to position [0, 0]
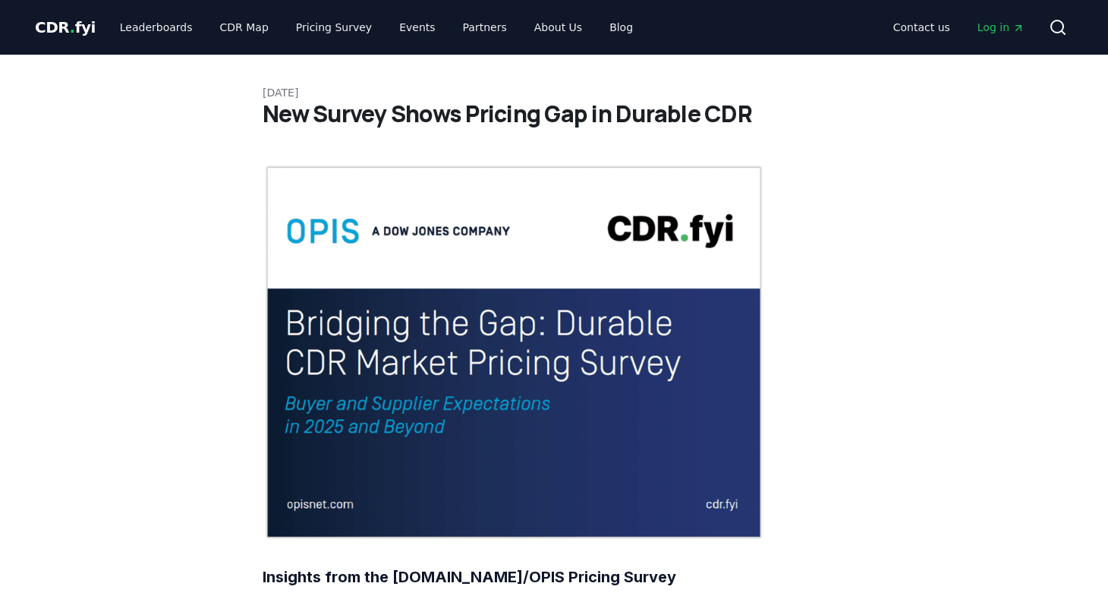
click at [70, 28] on span "." at bounding box center [72, 27] width 5 height 18
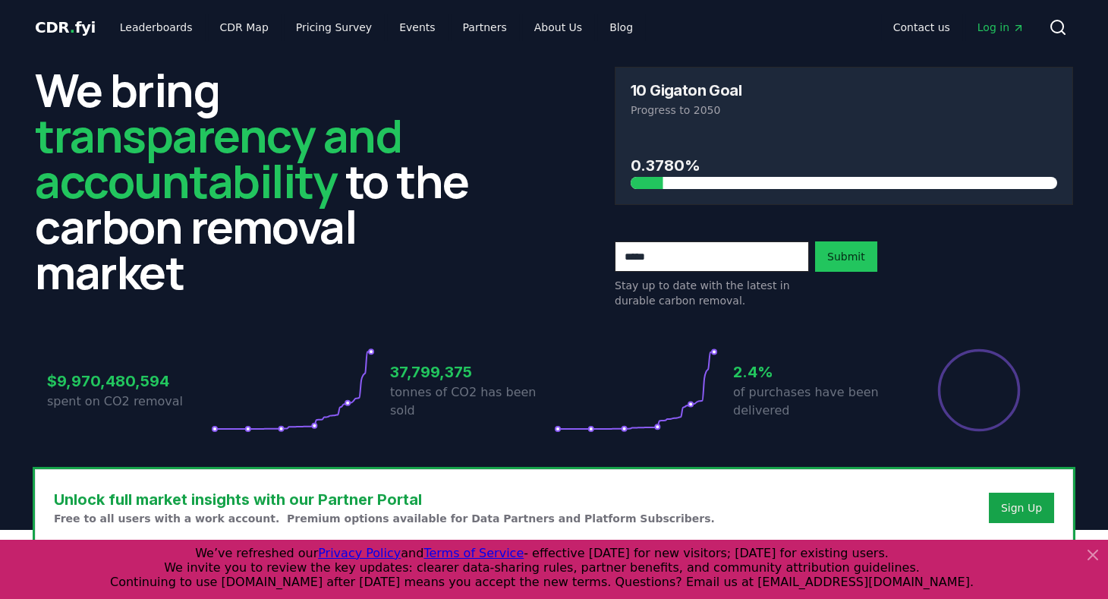
click at [1084, 556] on icon at bounding box center [1093, 555] width 18 height 18
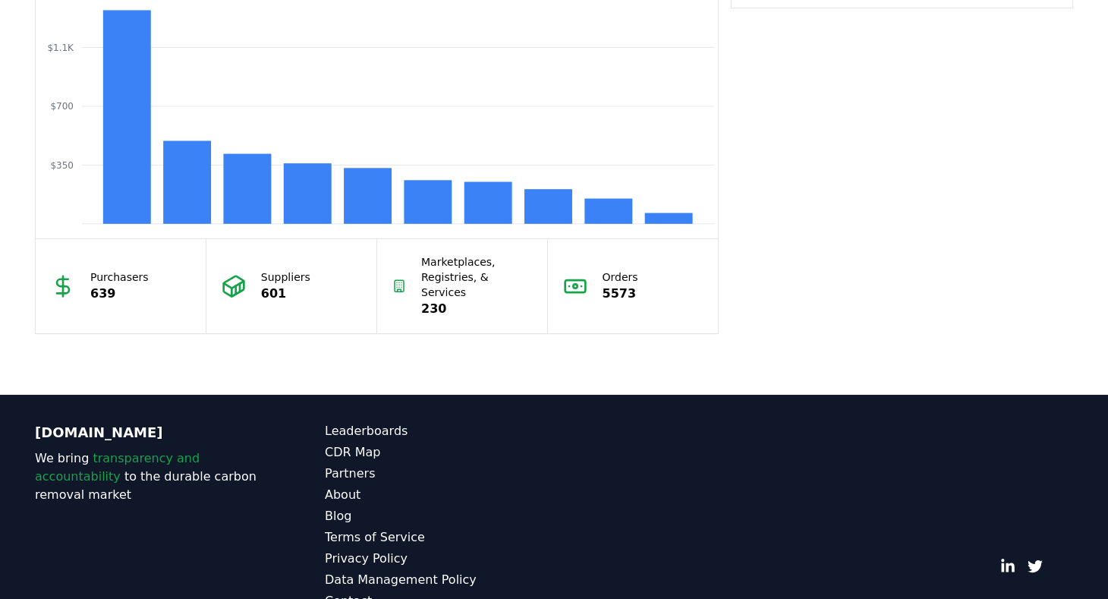
scroll to position [1349, 0]
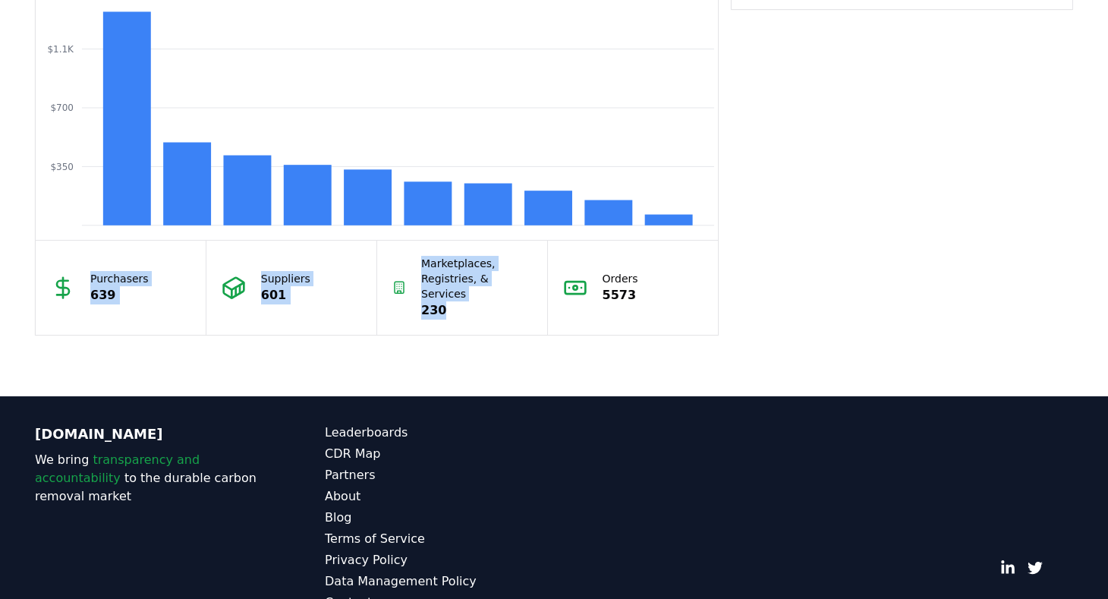
drag, startPoint x: 447, startPoint y: 294, endPoint x: 74, endPoint y: 247, distance: 375.6
click at [74, 247] on div "Purchasers 639 Suppliers 601 Marketplaces, Registries, & Services 230 Orders 55…" at bounding box center [377, 287] width 682 height 95
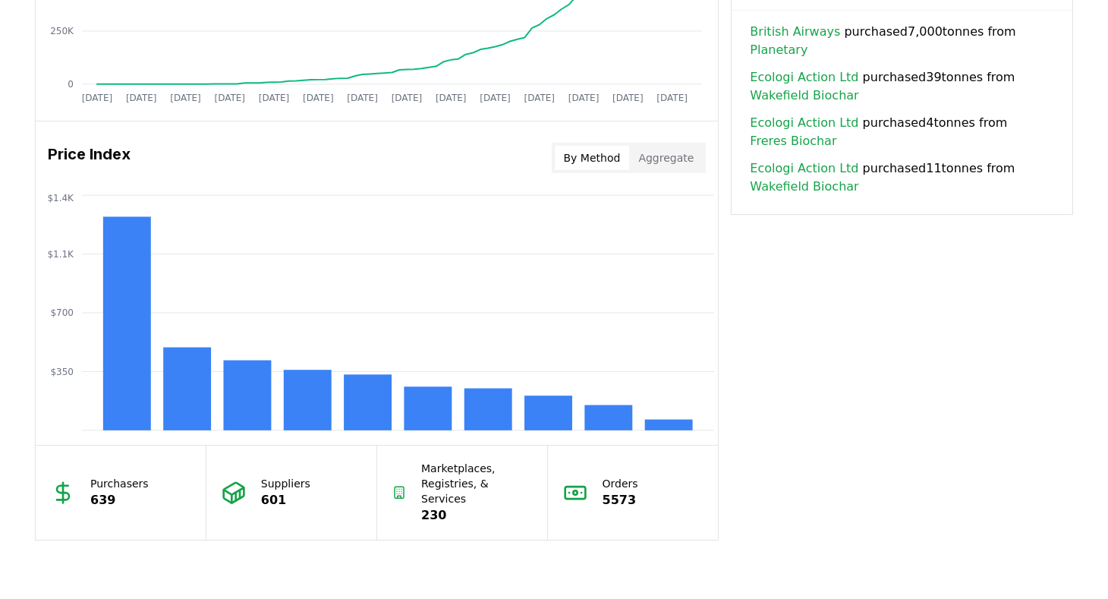
scroll to position [1140, 0]
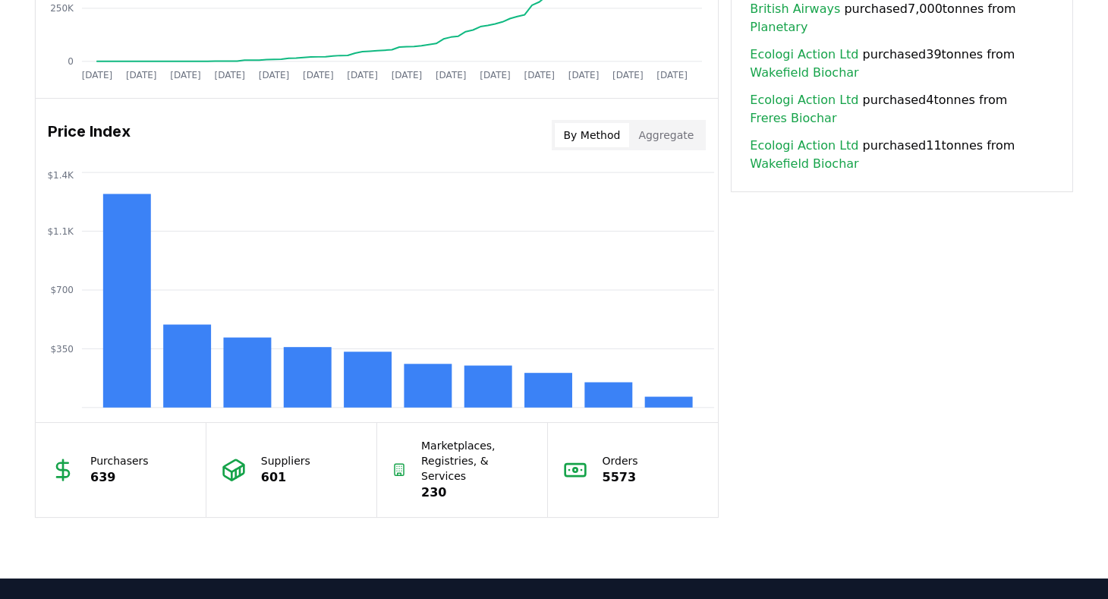
scroll to position [1170, 0]
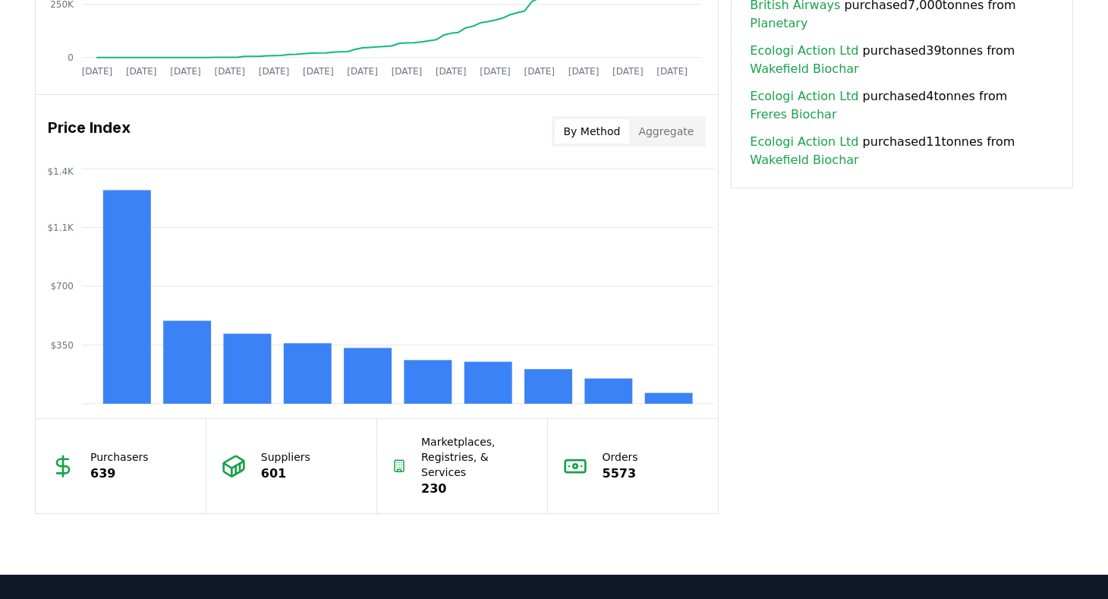
click at [675, 119] on button "Aggregate" at bounding box center [666, 131] width 74 height 24
click at [609, 128] on button "By Method" at bounding box center [592, 131] width 75 height 24
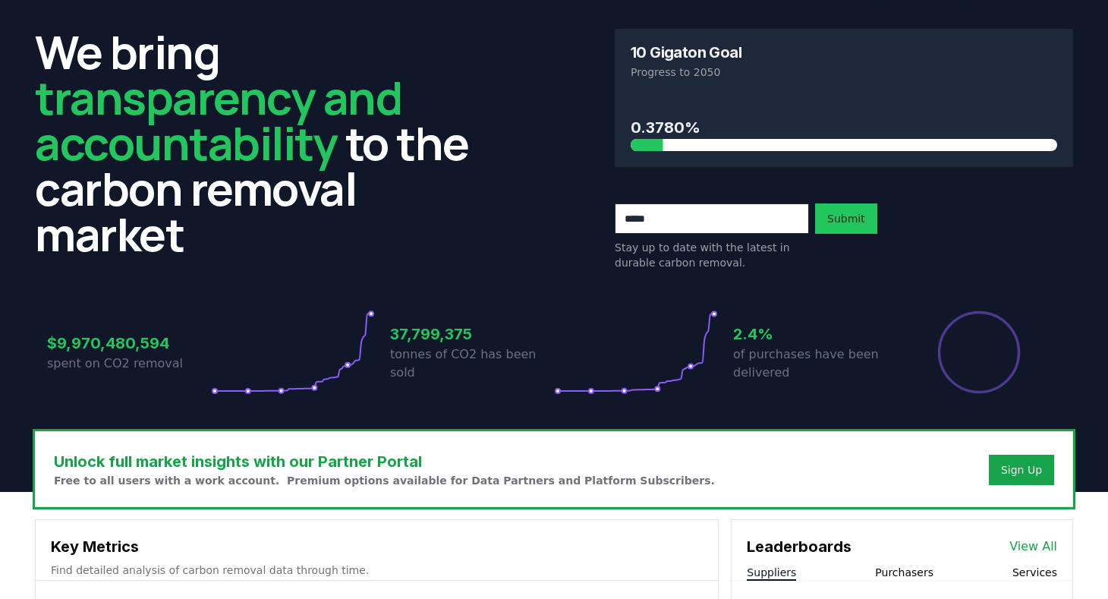
scroll to position [0, 0]
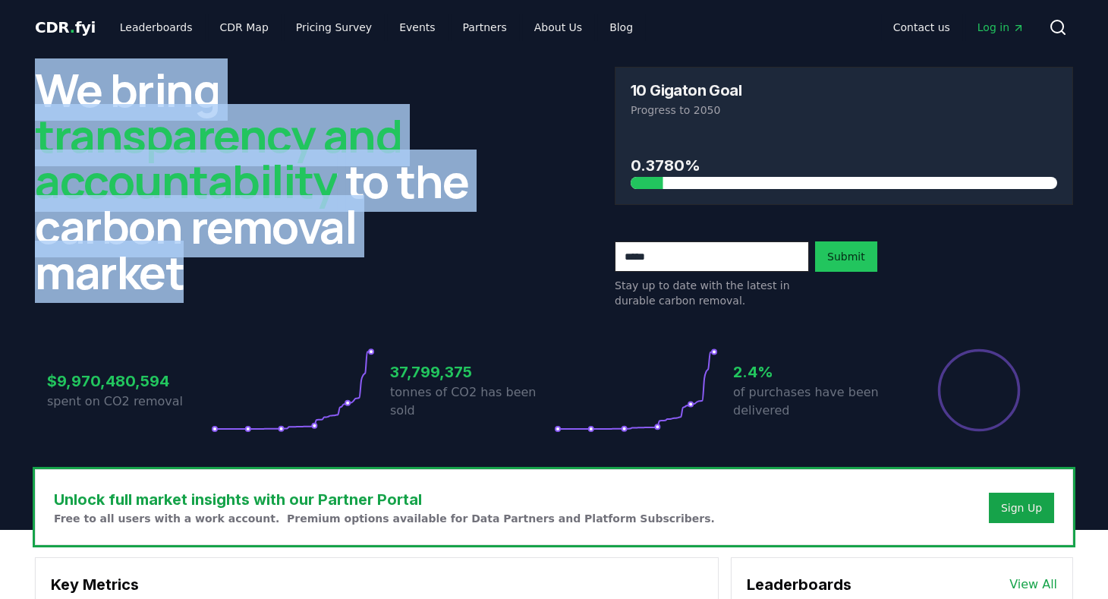
drag, startPoint x: 39, startPoint y: 87, endPoint x: 202, endPoint y: 302, distance: 269.9
click at [202, 302] on div "We bring transparency and accountability to the carbon removal market" at bounding box center [264, 187] width 458 height 241
click at [165, 283] on h2 "We bring transparency and accountability to the carbon removal market" at bounding box center [264, 181] width 458 height 228
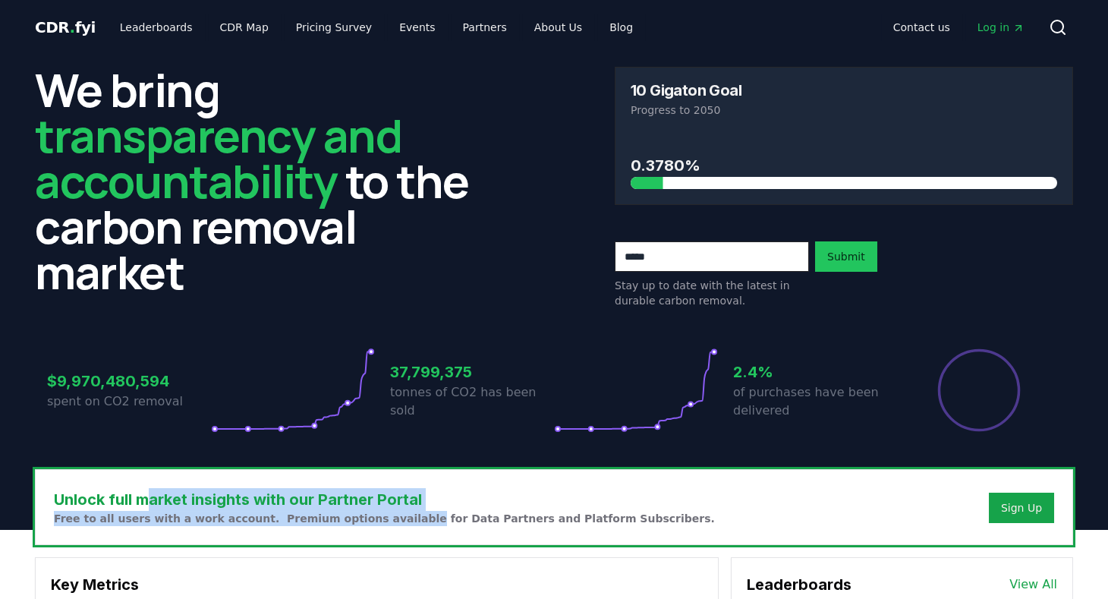
drag, startPoint x: 153, startPoint y: 500, endPoint x: 385, endPoint y: 540, distance: 235.7
click at [385, 540] on div "Unlock full market insights with our Partner Portal Free to all users with a wo…" at bounding box center [554, 507] width 1037 height 74
